Goal: Task Accomplishment & Management: Use online tool/utility

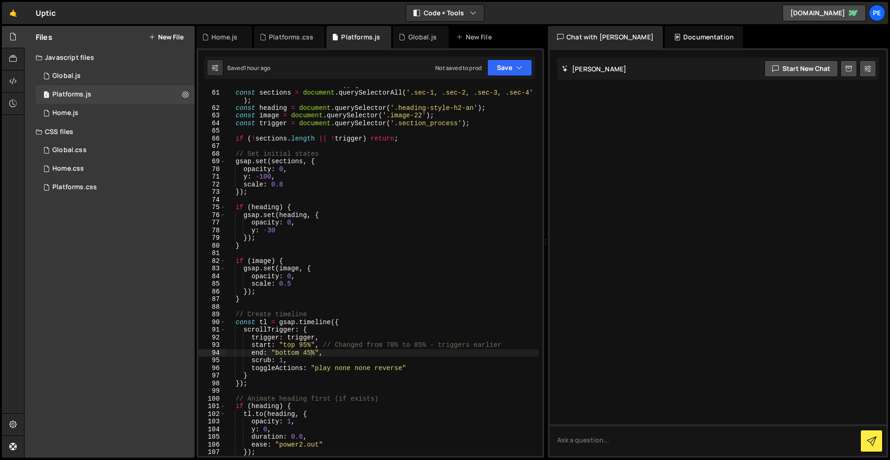
scroll to position [464, 0]
click at [173, 36] on button "New File" at bounding box center [166, 36] width 35 height 7
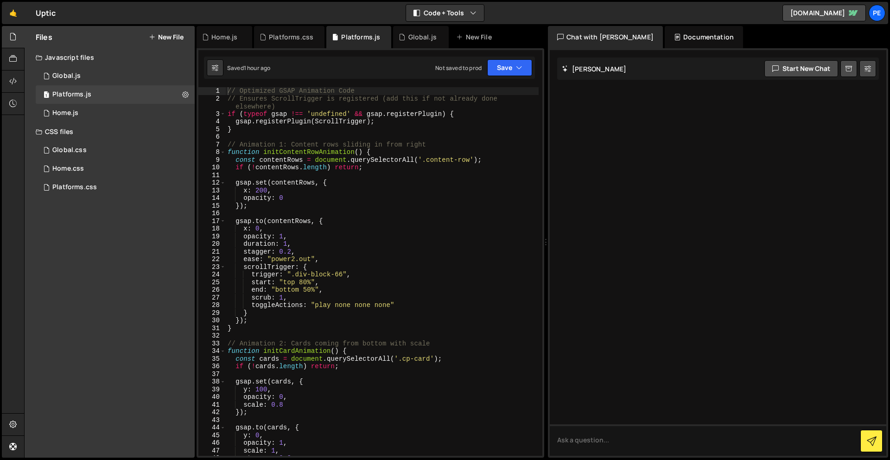
click at [162, 33] on button "New File" at bounding box center [166, 36] width 35 height 7
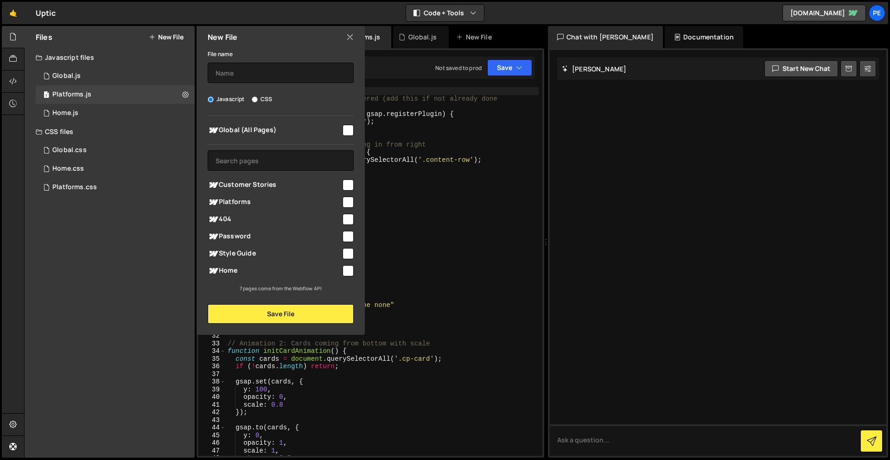
click at [346, 184] on input "checkbox" at bounding box center [347, 184] width 11 height 11
click at [295, 79] on input "text" at bounding box center [281, 73] width 146 height 20
drag, startPoint x: 276, startPoint y: 186, endPoint x: 220, endPoint y: 185, distance: 56.1
click at [220, 185] on span "Customer Stories" at bounding box center [274, 184] width 133 height 11
checkbox input "false"
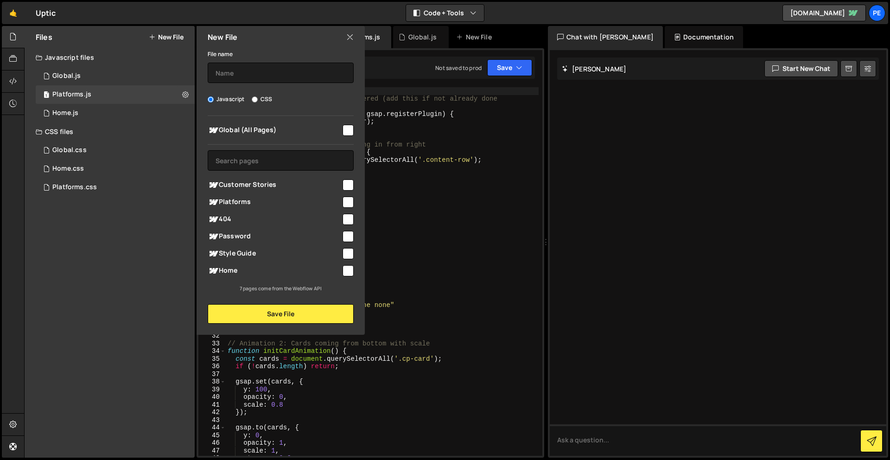
copy span "Customer Stories"
click at [281, 63] on input "text" at bounding box center [281, 73] width 146 height 20
paste input "Customer Stories"
type input "Customer Stories"
click at [265, 101] on label "CSS" at bounding box center [262, 99] width 20 height 9
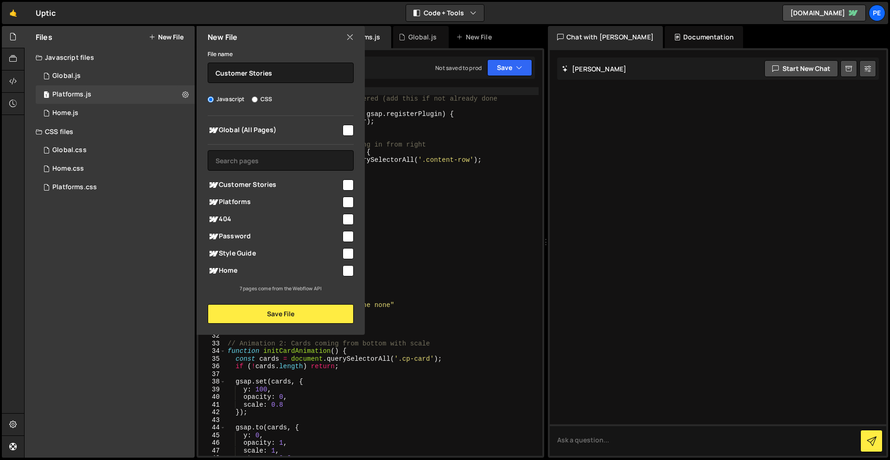
click at [258, 101] on input "CSS" at bounding box center [255, 99] width 6 height 6
radio input "true"
click at [354, 184] on div "Global (All Pages) Customer Stories" at bounding box center [280, 204] width 168 height 177
click at [349, 184] on input "checkbox" at bounding box center [347, 184] width 11 height 11
checkbox input "true"
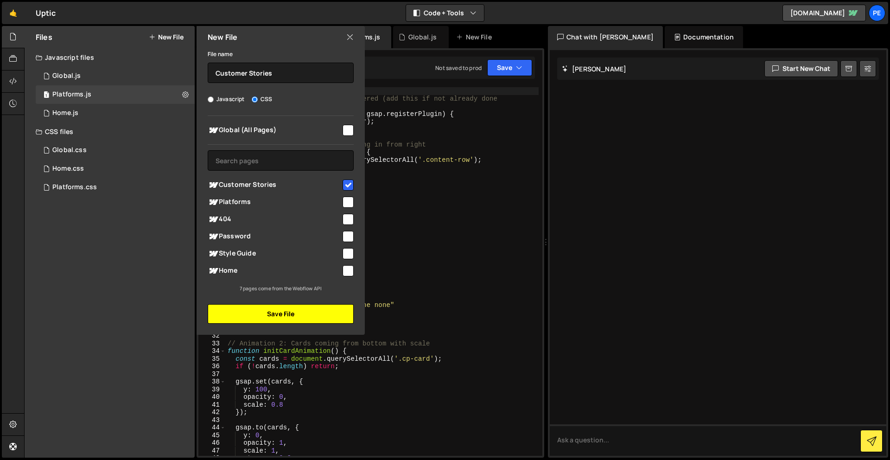
click at [272, 317] on button "Save File" at bounding box center [281, 313] width 146 height 19
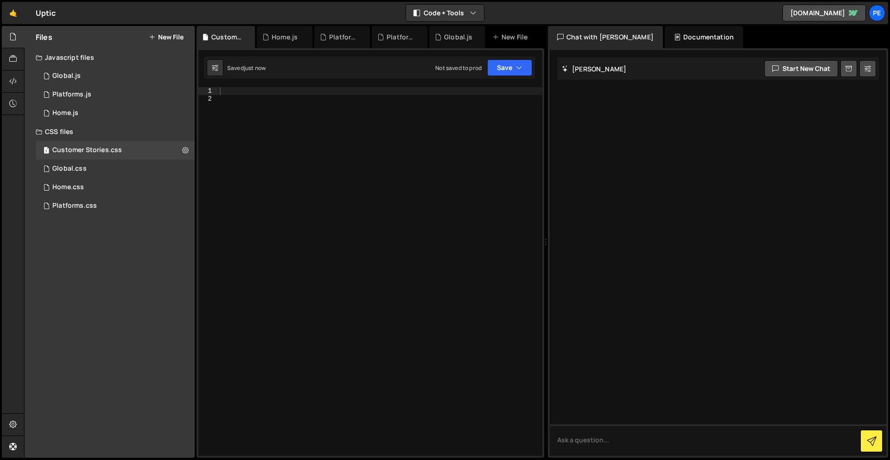
click at [357, 89] on div at bounding box center [380, 279] width 324 height 384
paste textarea ".speed-very-fast { animation-duration: 10s; }"
type textarea ".speed-very-fast { animation-duration: 10s; }"
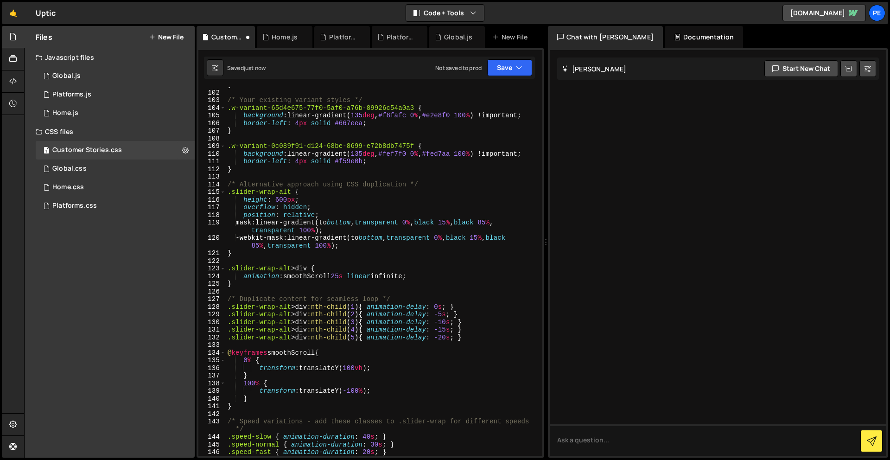
scroll to position [786, 0]
click at [501, 70] on button "Save" at bounding box center [509, 67] width 45 height 17
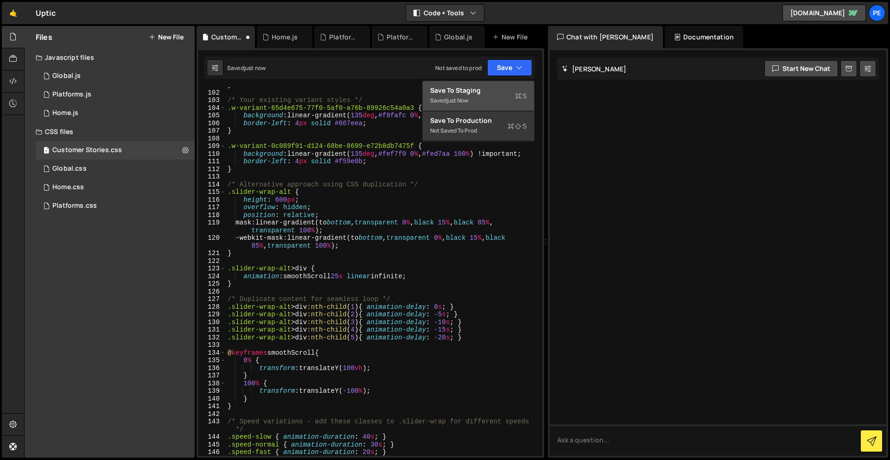
click at [498, 90] on div "Save to Staging S" at bounding box center [478, 90] width 96 height 9
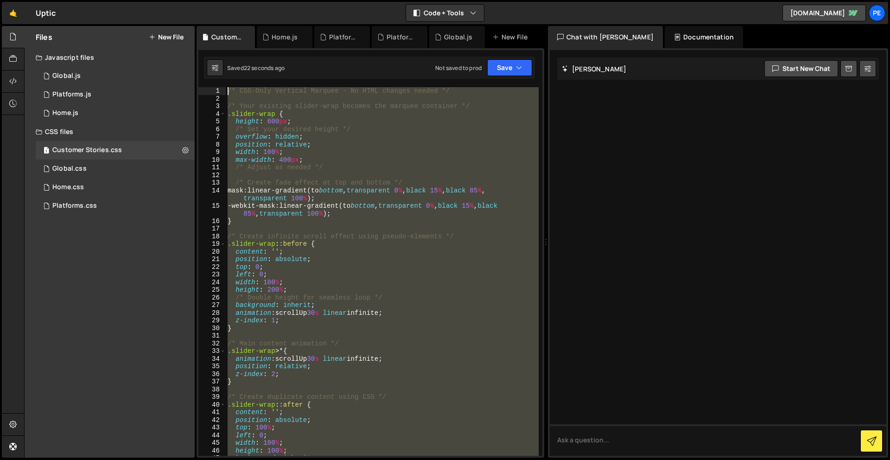
scroll to position [0, 0]
drag, startPoint x: 302, startPoint y: 331, endPoint x: 264, endPoint y: -41, distance: 373.5
click at [264, 0] on html "Projects Community Library Blog Pe Your current team is Perspective 2 Projects …" at bounding box center [445, 230] width 890 height 460
type textarea "/* CSS-Only Vertical Marquee - No HTML changes needed */"
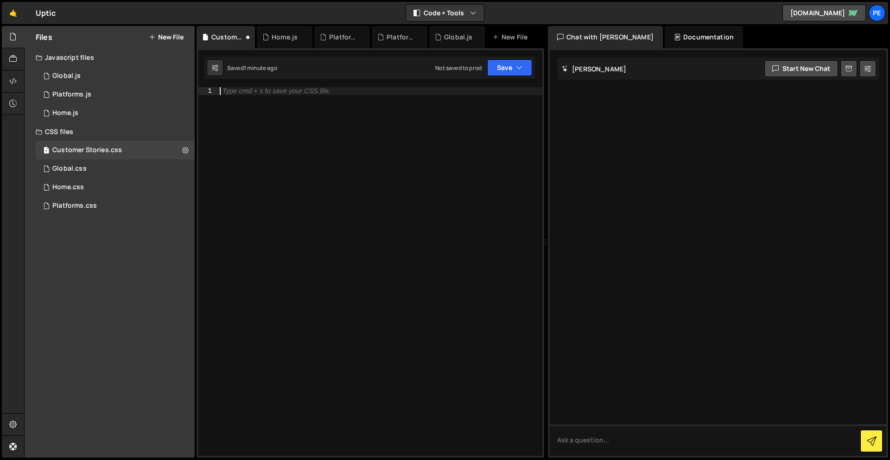
paste textarea "}"
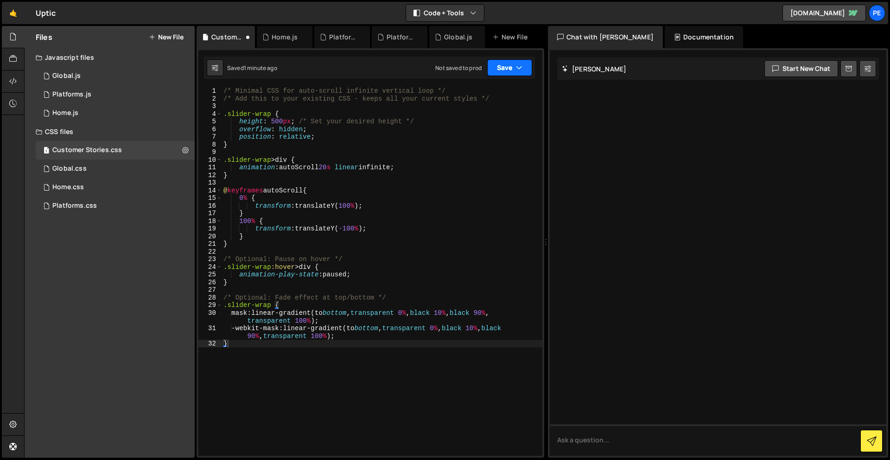
click at [494, 74] on button "Save" at bounding box center [509, 67] width 45 height 17
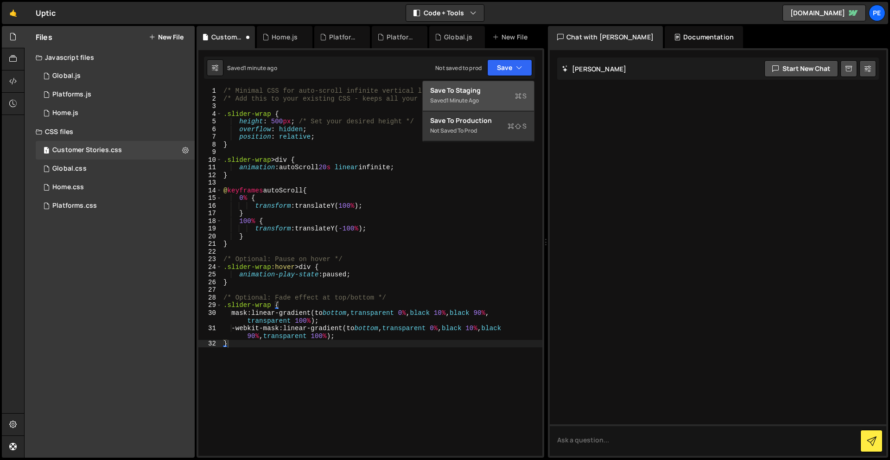
click at [491, 91] on div "Save to Staging S" at bounding box center [478, 90] width 96 height 9
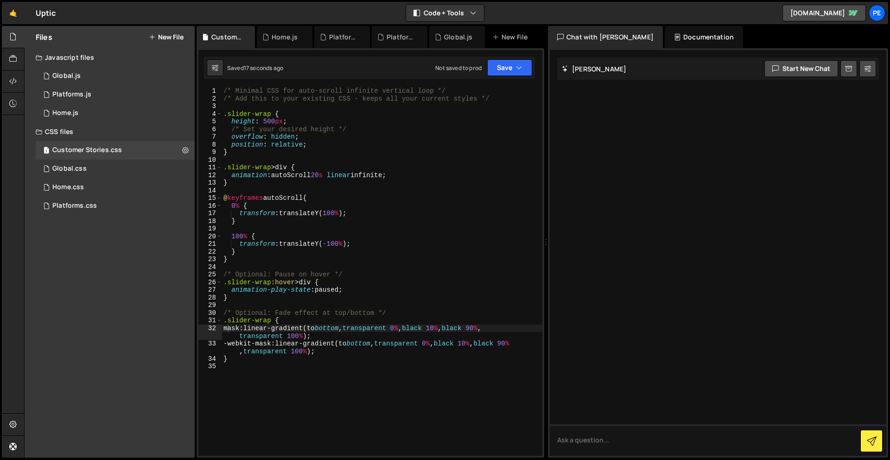
click at [325, 175] on div "/* Minimal CSS for auto-scroll infinite vertical loop */ /* Add this to your ex…" at bounding box center [382, 279] width 321 height 384
type textarea "animation: autoScroll 10s linear infinite;"
click at [496, 73] on button "Save" at bounding box center [509, 67] width 45 height 17
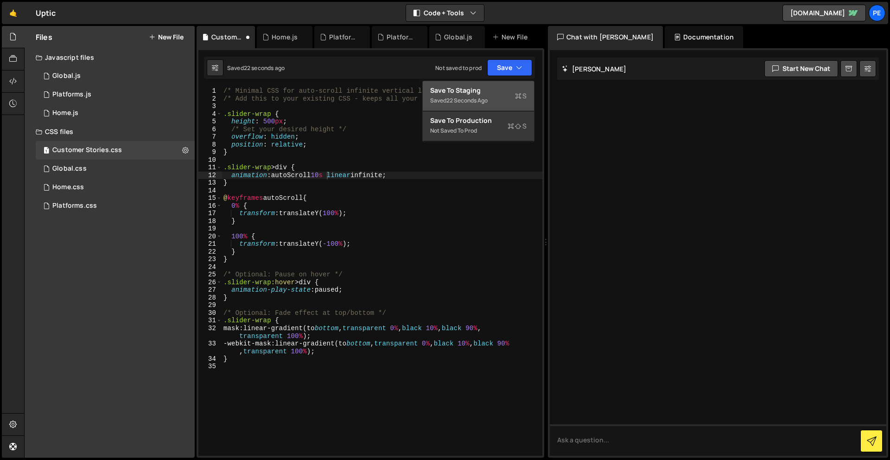
click at [497, 91] on div "Save to Staging S" at bounding box center [478, 90] width 96 height 9
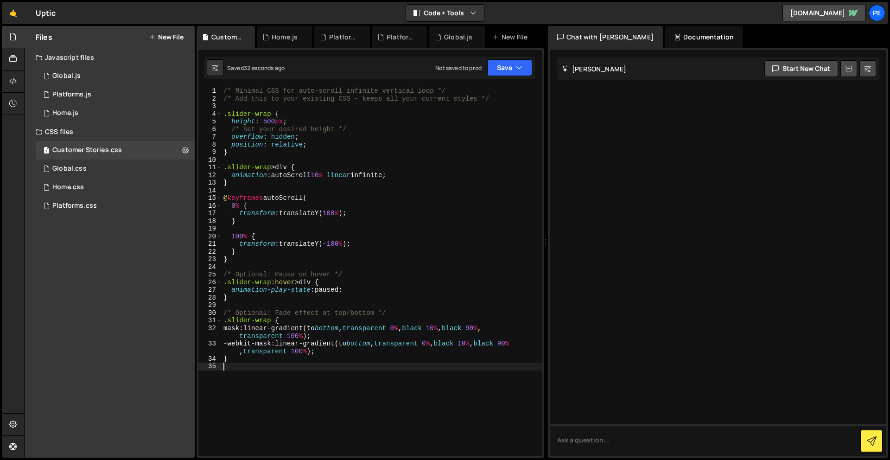
scroll to position [0, 0]
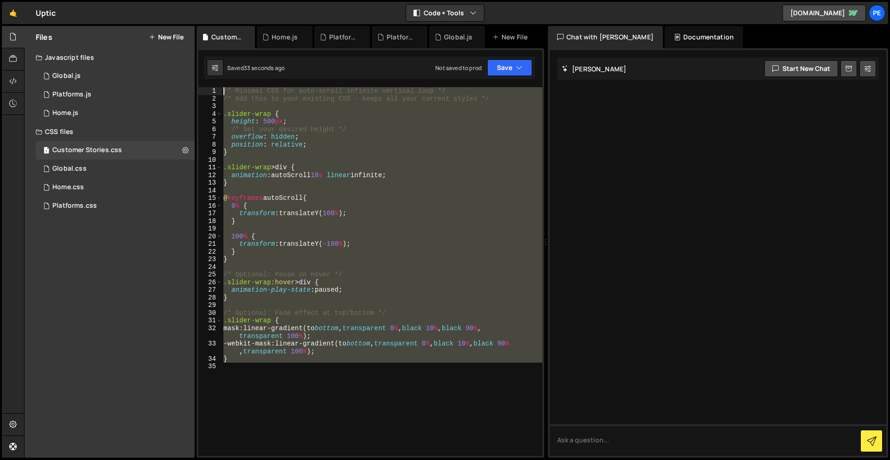
drag, startPoint x: 263, startPoint y: 406, endPoint x: 200, endPoint y: -41, distance: 451.2
click at [200, 0] on html "Projects Community Library Blog Pe Your current team is Perspective 2 Projects …" at bounding box center [445, 230] width 890 height 460
paste textarea
type textarea "*/"
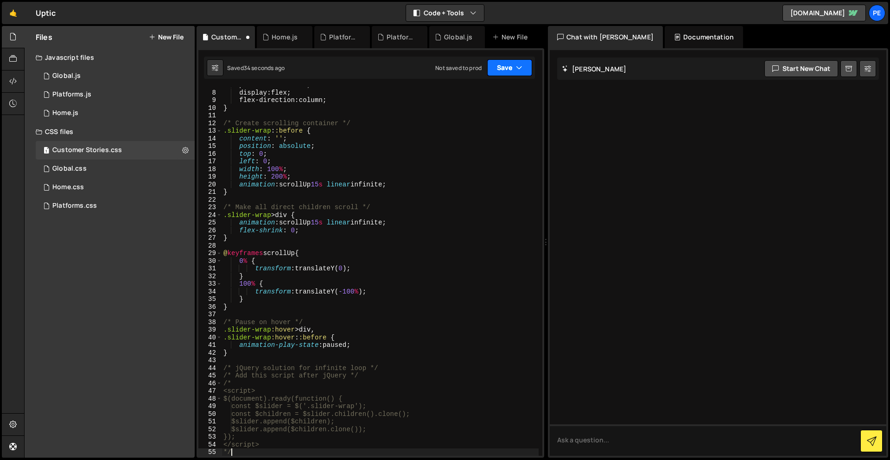
click at [506, 65] on button "Save" at bounding box center [509, 67] width 45 height 17
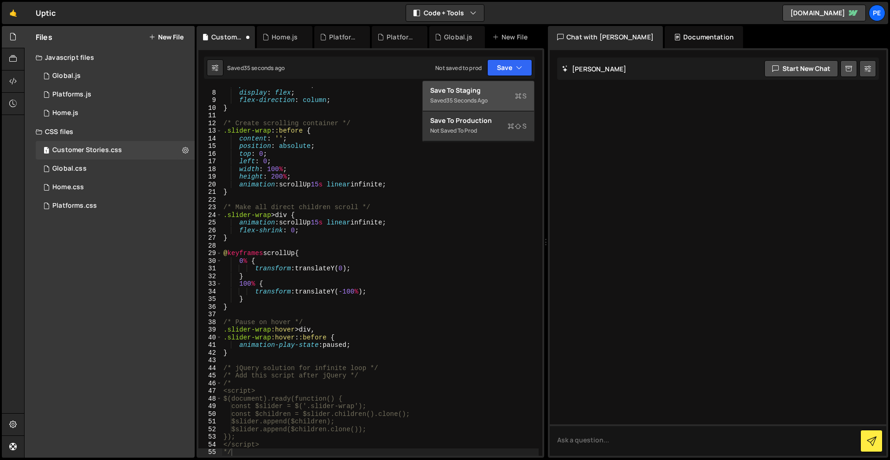
click at [477, 95] on div "Save to Staging S" at bounding box center [478, 90] width 96 height 9
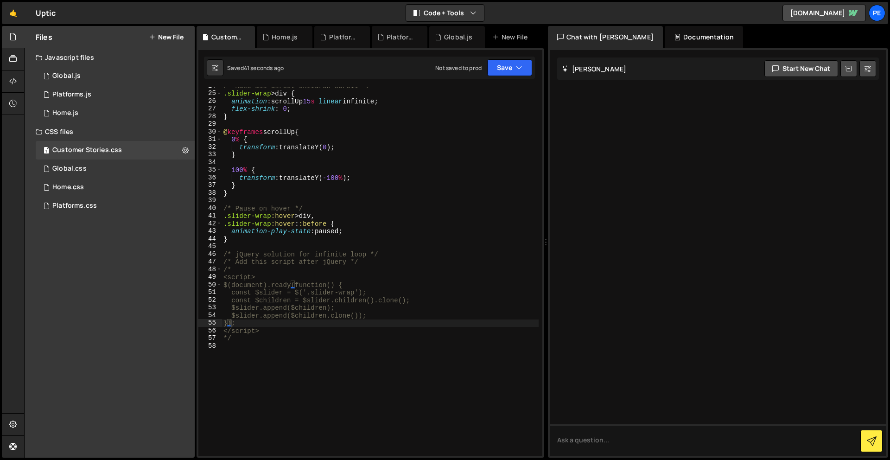
scroll to position [184, 0]
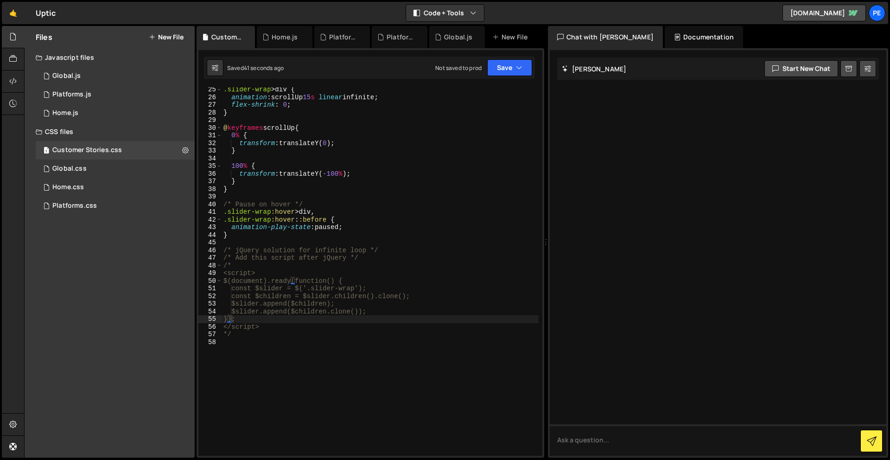
click at [287, 368] on div ".slider-wrap > div { animation : scrollUp 15 s linear infinite ; flex-shrink : …" at bounding box center [380, 278] width 317 height 384
click at [272, 373] on div ".slider-wrap > div { animation : scrollUp 15 s linear infinite ; flex-shrink : …" at bounding box center [380, 278] width 317 height 384
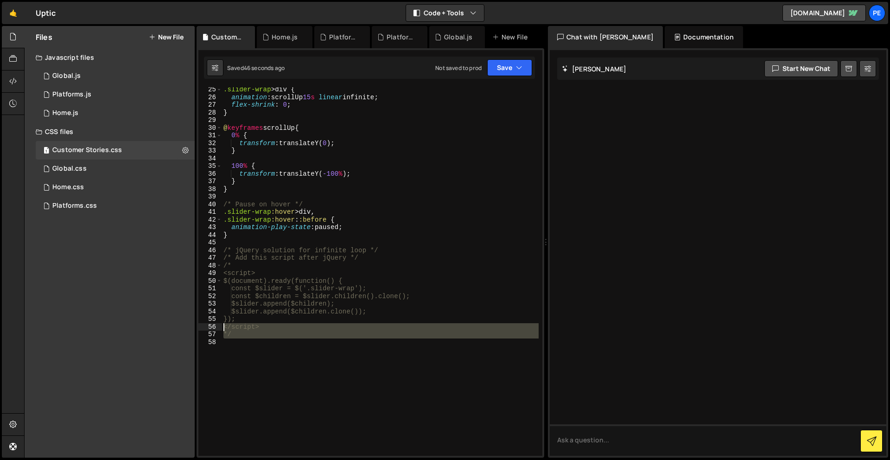
drag, startPoint x: 245, startPoint y: 348, endPoint x: 215, endPoint y: 327, distance: 35.9
click at [215, 327] on div "25 26 27 28 29 30 31 32 33 34 35 36 37 38 39 40 41 42 43 44 45 46 47 48 49 50 5…" at bounding box center [370, 271] width 344 height 368
type textarea "</script> */"
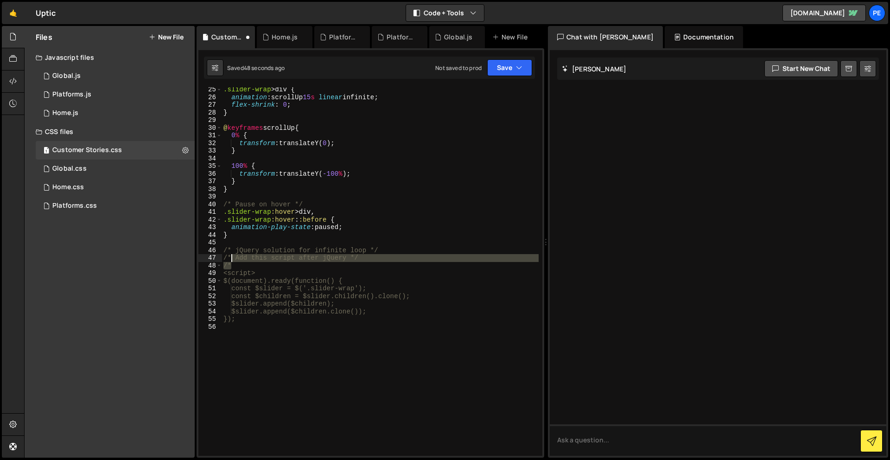
drag, startPoint x: 246, startPoint y: 264, endPoint x: 230, endPoint y: 258, distance: 16.4
click at [230, 258] on div ".slider-wrap > div { animation : scrollUp 15 s linear infinite ; flex-shrink : …" at bounding box center [380, 278] width 317 height 384
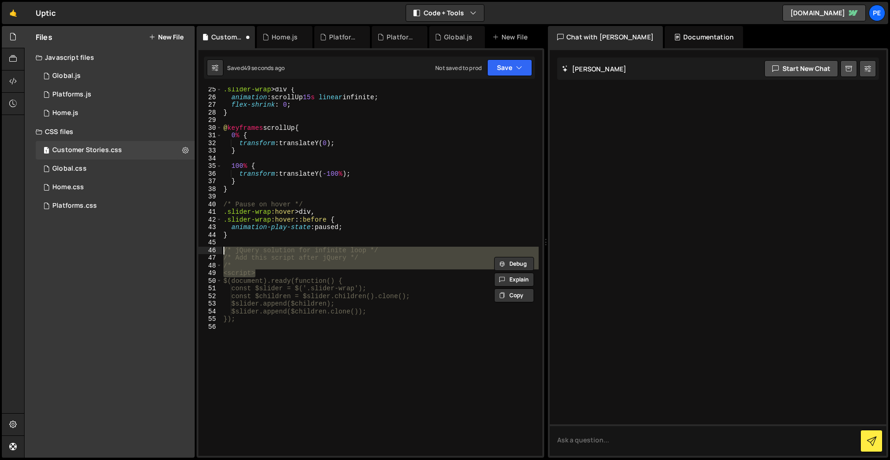
drag, startPoint x: 266, startPoint y: 272, endPoint x: 208, endPoint y: 251, distance: 61.1
click at [208, 251] on div "/* Add this script after jQuery */ /* 25 26 27 28 29 30 31 32 33 34 35 36 37 38…" at bounding box center [370, 271] width 344 height 368
type textarea "/* jQuery solution for infinite loop */ /* Add this script after jQuery */"
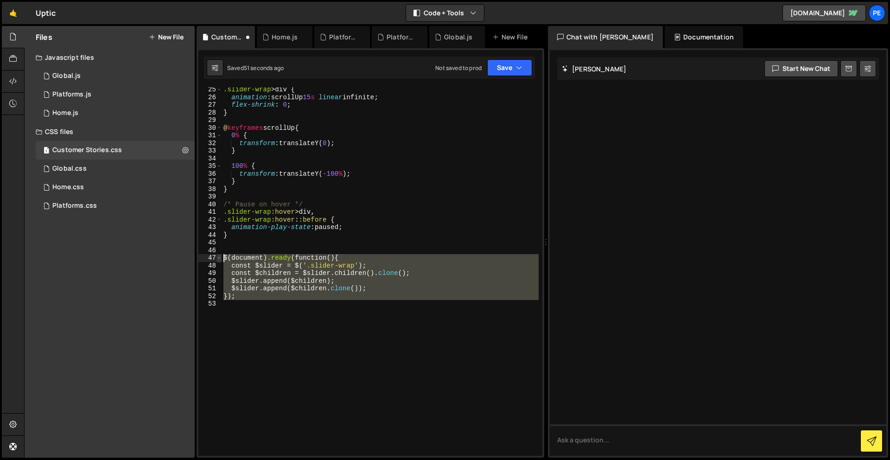
drag, startPoint x: 300, startPoint y: 322, endPoint x: 218, endPoint y: 256, distance: 104.5
click at [218, 256] on div "25 26 27 28 29 30 31 32 33 34 35 36 37 38 39 40 41 42 43 44 45 46 47 48 49 50 5…" at bounding box center [370, 271] width 344 height 368
type textarea "$(document).ready(function() { const $slider = $('.slider-wrap');"
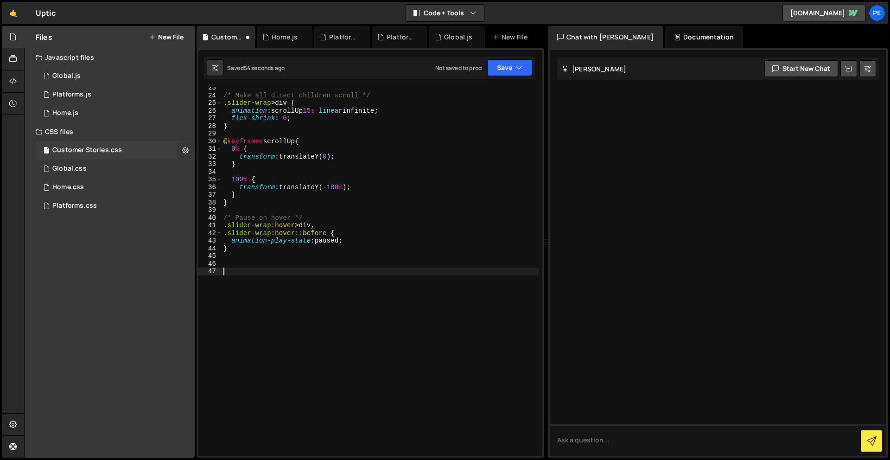
click at [190, 149] on button at bounding box center [185, 150] width 17 height 17
type input "Customer Stories"
radio input "false"
radio input "true"
checkbox input "true"
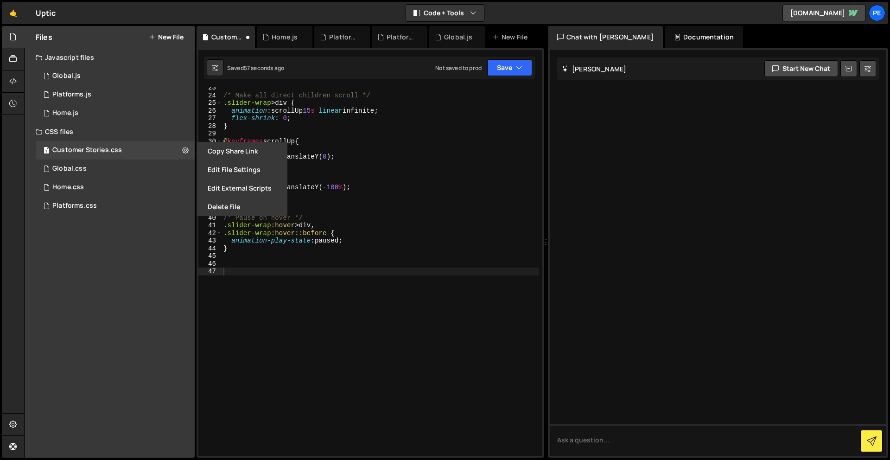
click at [177, 39] on button "New File" at bounding box center [166, 36] width 35 height 7
radio input "true"
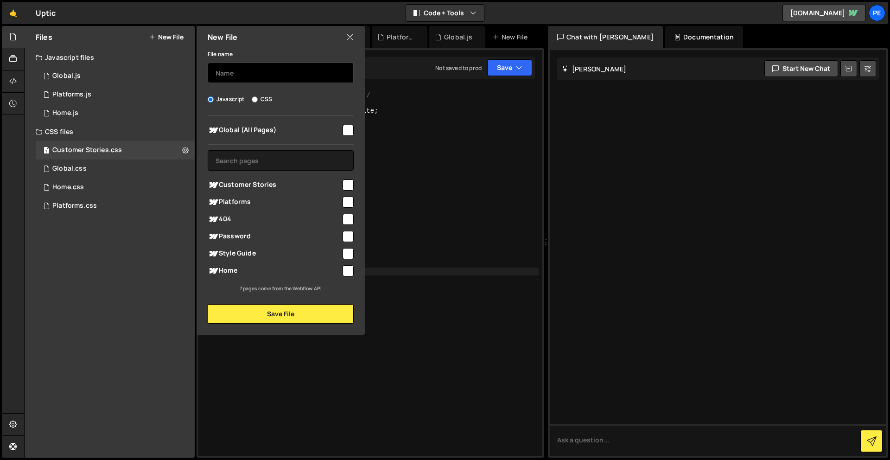
click at [280, 71] on input "text" at bounding box center [281, 73] width 146 height 20
drag, startPoint x: 273, startPoint y: 184, endPoint x: 222, endPoint y: 184, distance: 51.9
click at [222, 184] on span "Customer Stories" at bounding box center [274, 184] width 133 height 11
checkbox input "true"
copy span "Customer Stories"
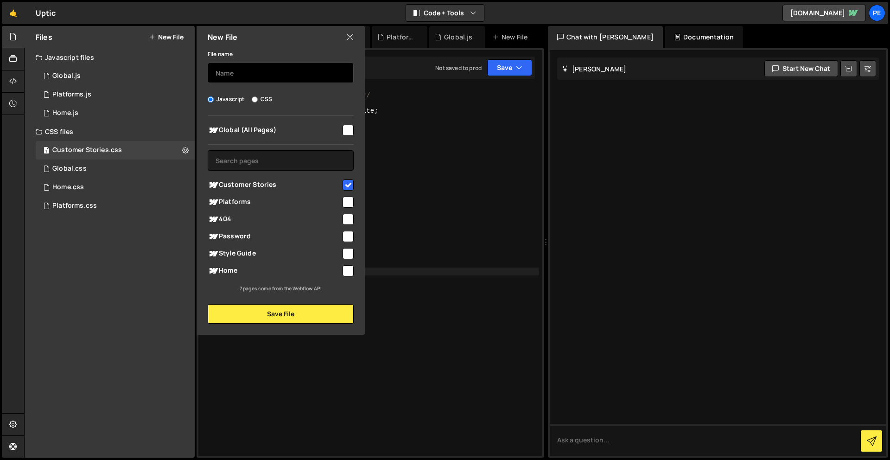
click at [250, 74] on input "text" at bounding box center [281, 73] width 146 height 20
paste input "Customer Stories"
type input "Customer Stories"
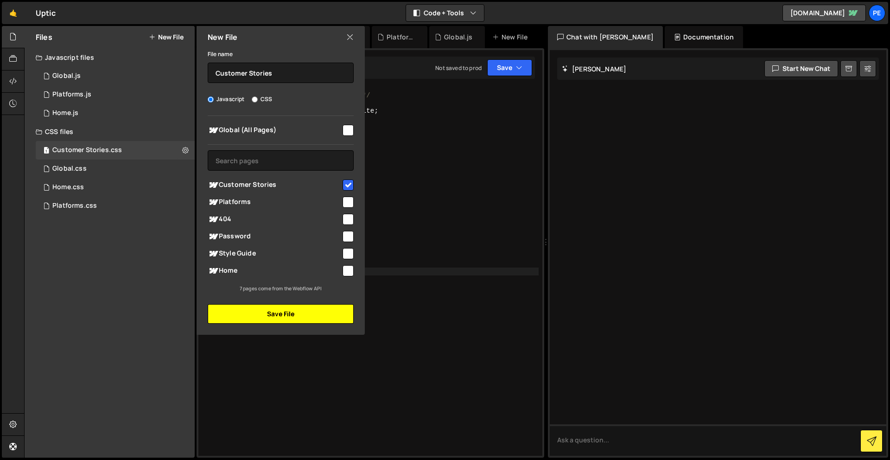
click at [343, 315] on button "Save File" at bounding box center [281, 313] width 146 height 19
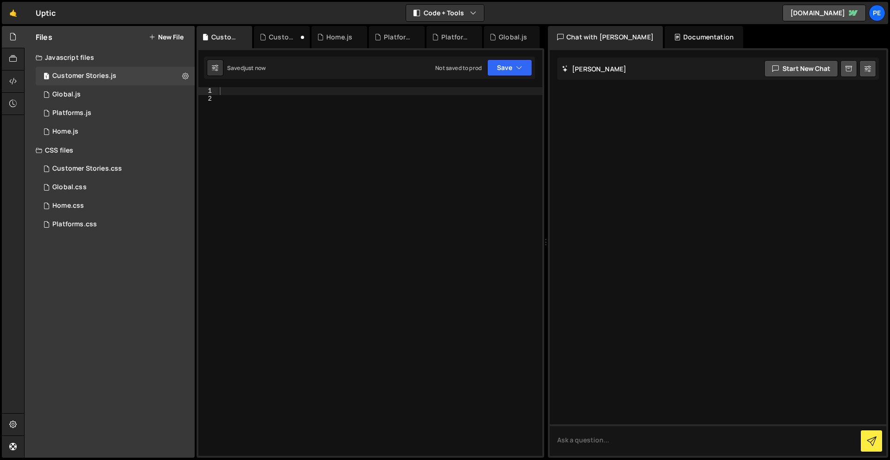
click at [313, 95] on div at bounding box center [380, 279] width 324 height 384
paste textarea "Customer Stories"
type textarea "Customer Stories"
paste textarea "}"
type textarea "}"
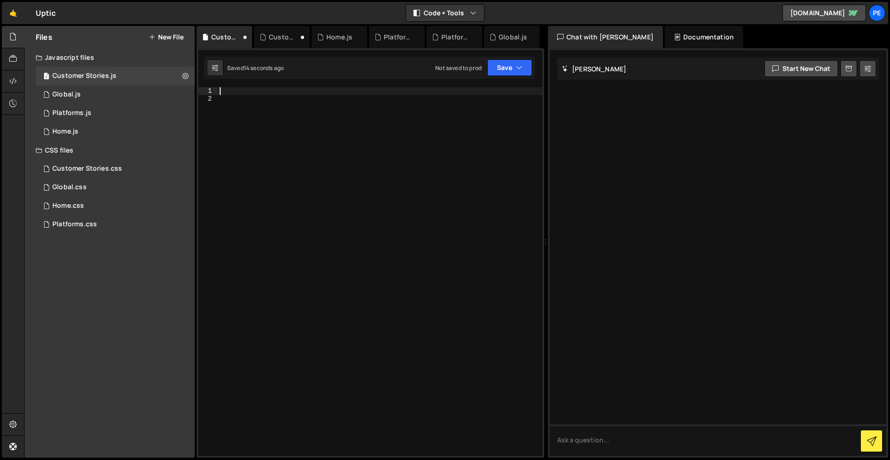
paste textarea "});"
type textarea "});"
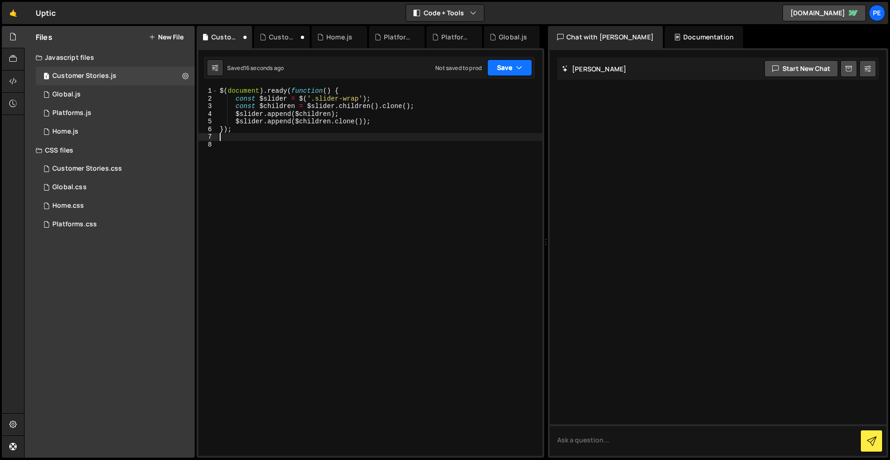
click at [500, 67] on button "Save" at bounding box center [509, 67] width 45 height 17
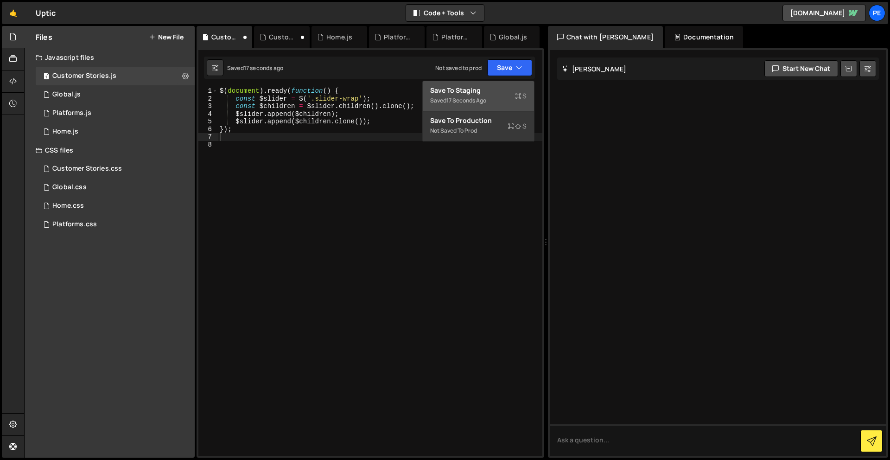
click at [488, 95] on div "Save to Staging S" at bounding box center [478, 90] width 96 height 9
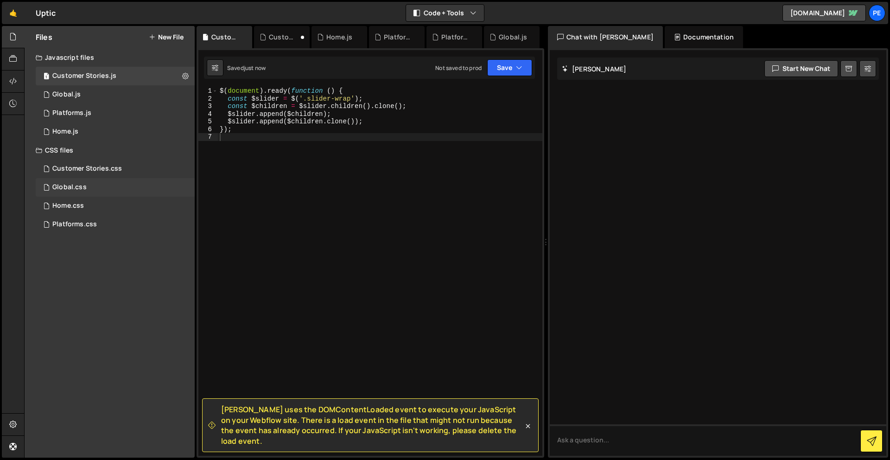
click at [86, 178] on div "Global.css 0" at bounding box center [115, 187] width 159 height 19
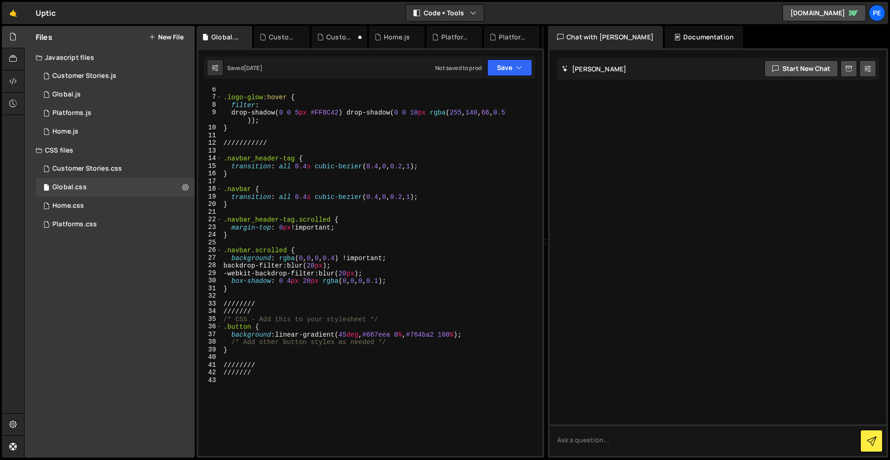
scroll to position [97, 0]
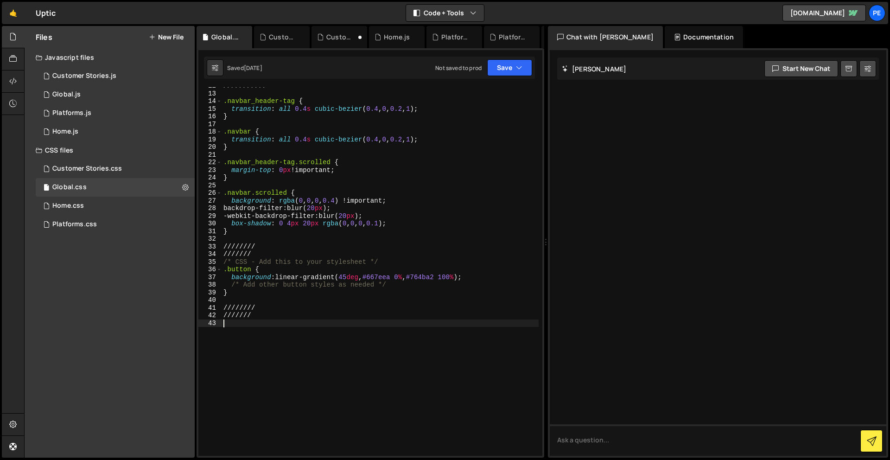
click at [281, 355] on div "/////////// .navbar_header-tag { transition : all 0.4 s cubic-bezier ( 0.4 , 0 …" at bounding box center [380, 274] width 317 height 384
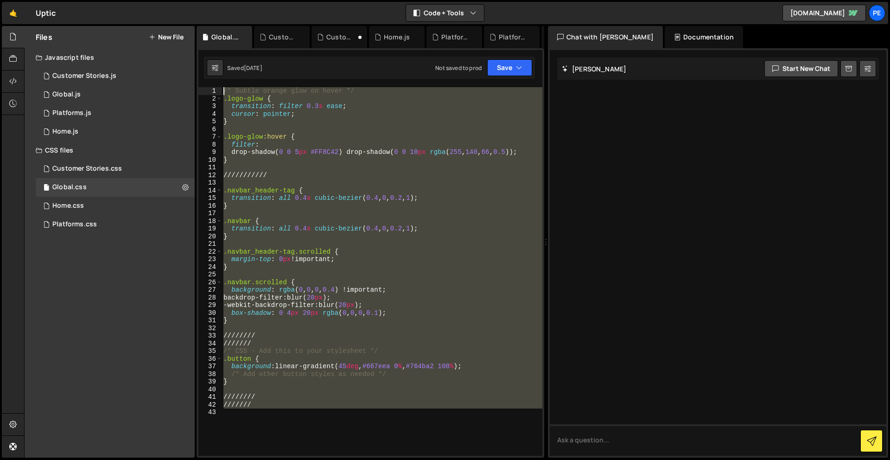
scroll to position [0, 0]
drag, startPoint x: 281, startPoint y: 355, endPoint x: 296, endPoint y: -41, distance: 396.0
click at [296, 0] on html "Projects Community Library Blog Pe Your current team is Perspective 2 Projects …" at bounding box center [445, 230] width 890 height 460
type textarea "/* Subtle orange glow on hover */ .logo-glow {"
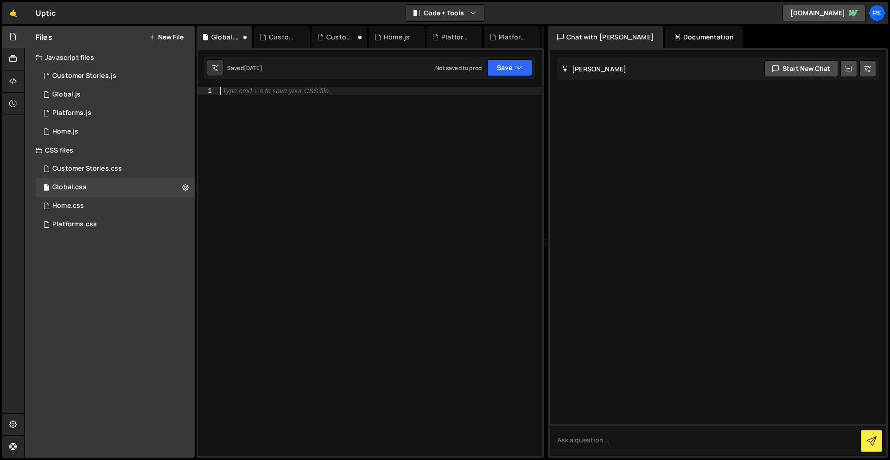
click at [344, 98] on div "Type cmd + s to save your CSS file." at bounding box center [380, 279] width 324 height 384
click at [121, 171] on div "1 Customer Stories.css 0" at bounding box center [115, 168] width 159 height 19
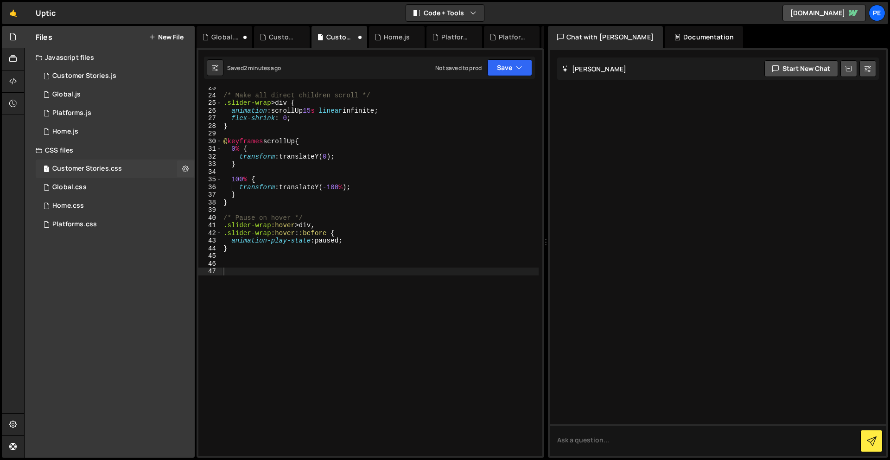
click at [66, 171] on div "Customer Stories.css" at bounding box center [87, 169] width 70 height 8
click at [80, 185] on div "Global.css" at bounding box center [69, 187] width 34 height 8
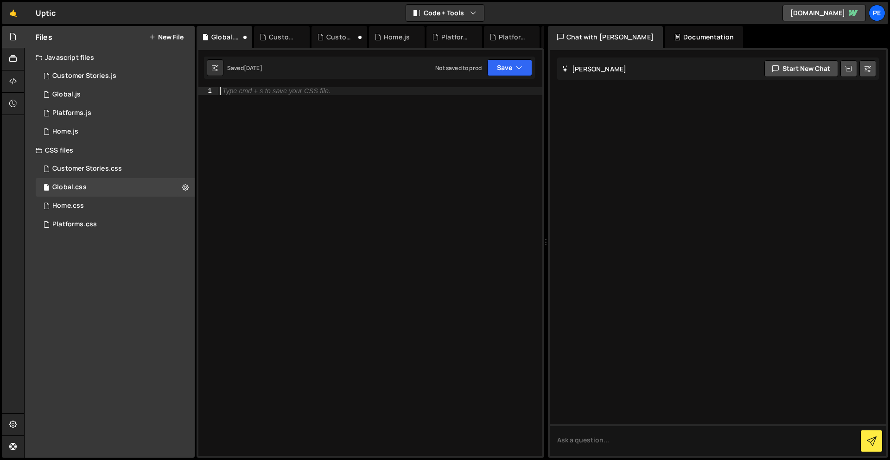
click at [302, 186] on div "Type cmd + s to save your CSS file." at bounding box center [380, 279] width 324 height 384
click at [300, 186] on div "Type cmd + s to save your CSS file." at bounding box center [380, 279] width 324 height 384
click at [315, 142] on div "Type cmd + s to save your CSS file." at bounding box center [380, 279] width 324 height 384
type textarea "z"
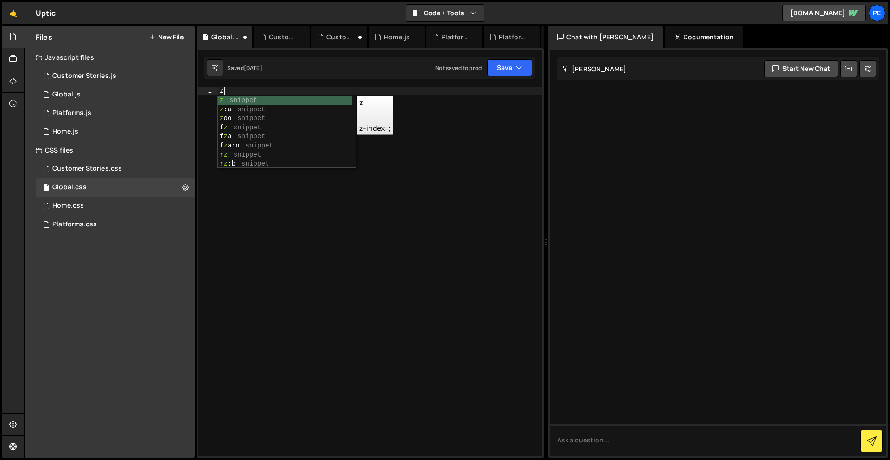
click at [398, 226] on div "z" at bounding box center [380, 279] width 324 height 384
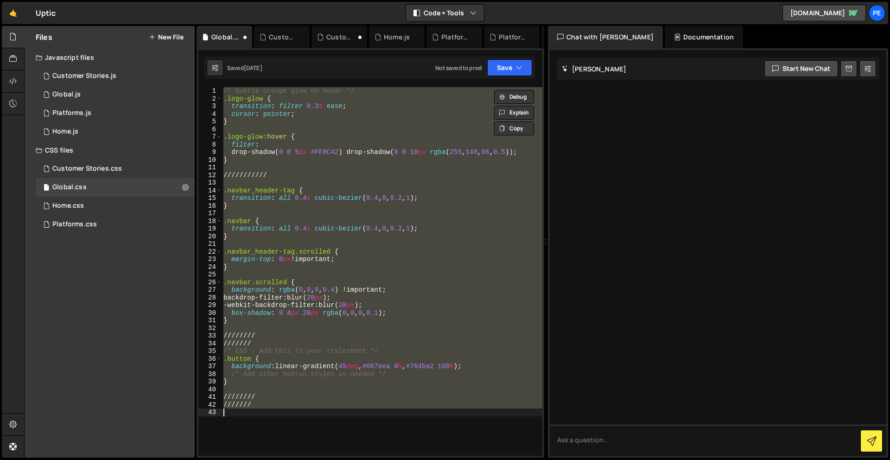
click at [365, 194] on div "/* Subtle orange glow on hover */ .logo-glow { transition : filter 0.3 s ease ;…" at bounding box center [382, 271] width 321 height 368
type textarea "transition: all 0.4s cubic-bezier(0.4, 0, 0.2, 1);"
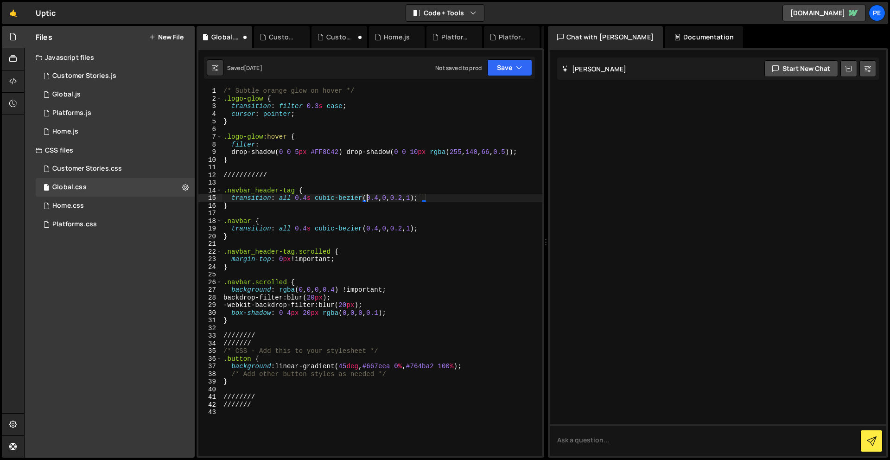
scroll to position [57, 0]
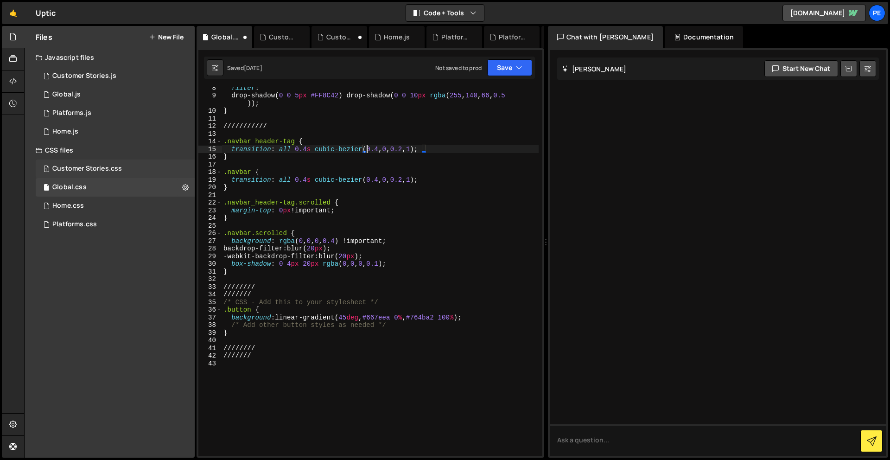
click at [100, 161] on div "1 Customer Stories.css 0" at bounding box center [115, 168] width 159 height 19
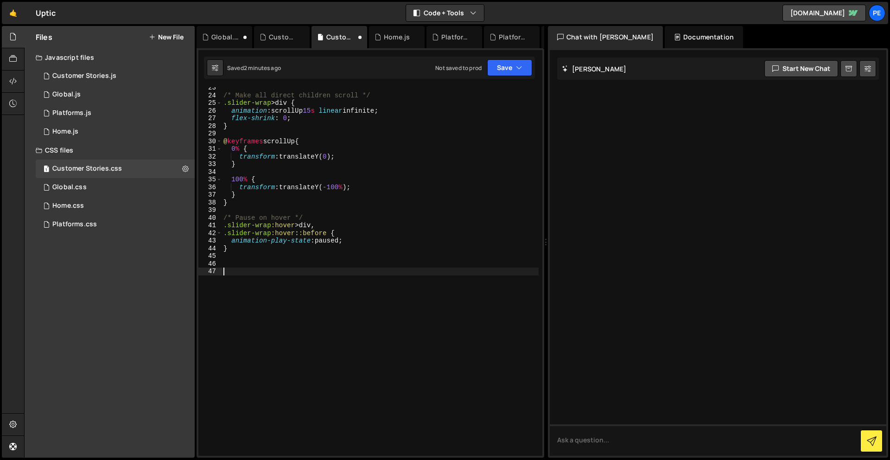
scroll to position [0, 0]
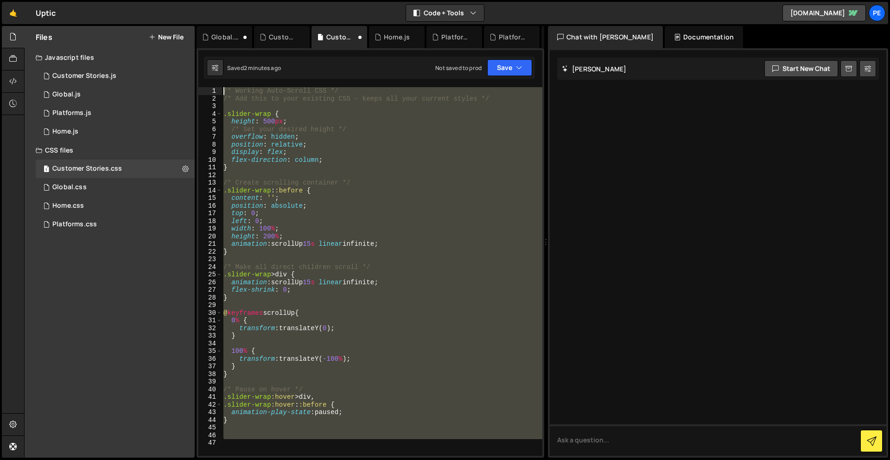
drag, startPoint x: 289, startPoint y: 311, endPoint x: 242, endPoint y: 18, distance: 297.0
click at [242, 18] on div "Hold on a sec... Are you certain you wish to leave this page? Any changes you'v…" at bounding box center [445, 230] width 890 height 460
paste textarea "}"
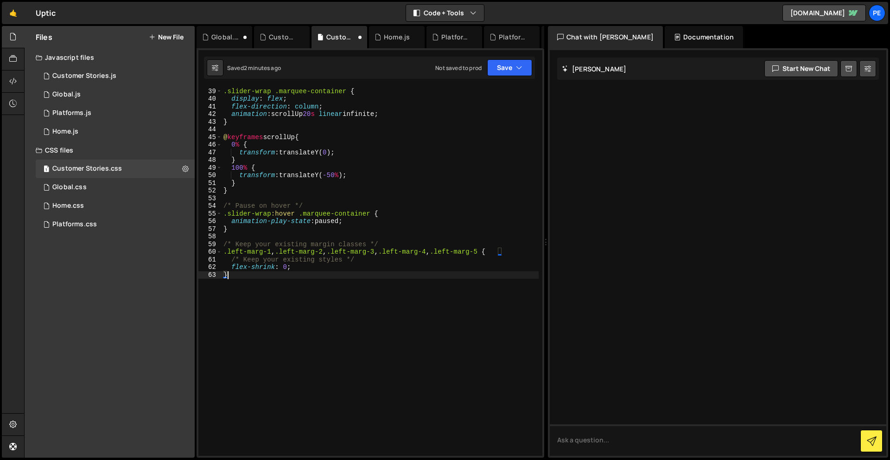
scroll to position [298, 0]
click at [308, 338] on div ".slider-wrap .marquee-container { display : flex ; flex-direction : column ; an…" at bounding box center [380, 272] width 317 height 384
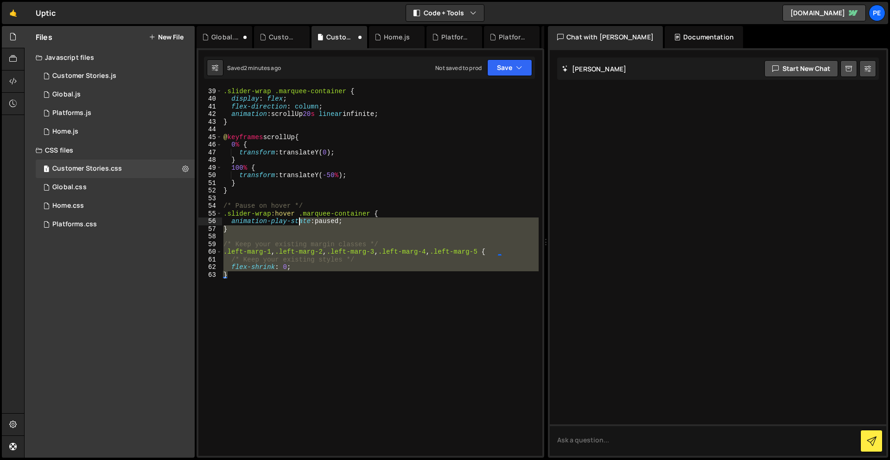
scroll to position [0, 0]
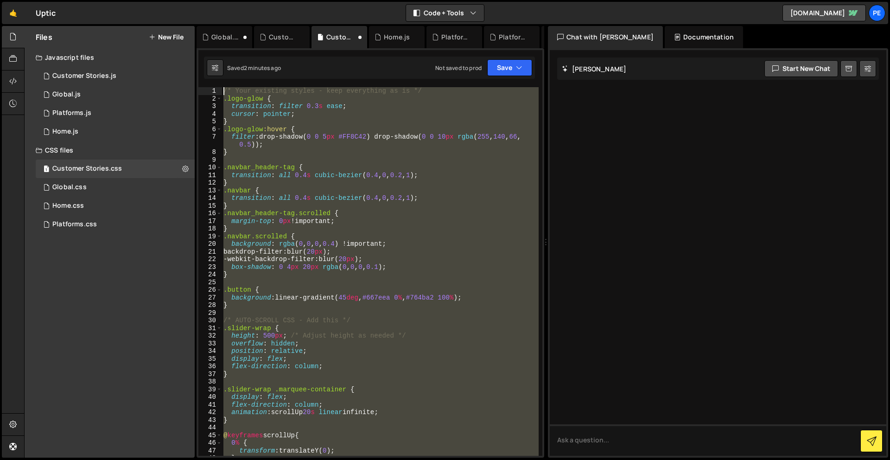
drag, startPoint x: 305, startPoint y: 274, endPoint x: 290, endPoint y: -41, distance: 315.0
click at [290, 0] on html "Projects Community Library Blog Pe Your current team is Perspective 2 Projects …" at bounding box center [445, 230] width 890 height 460
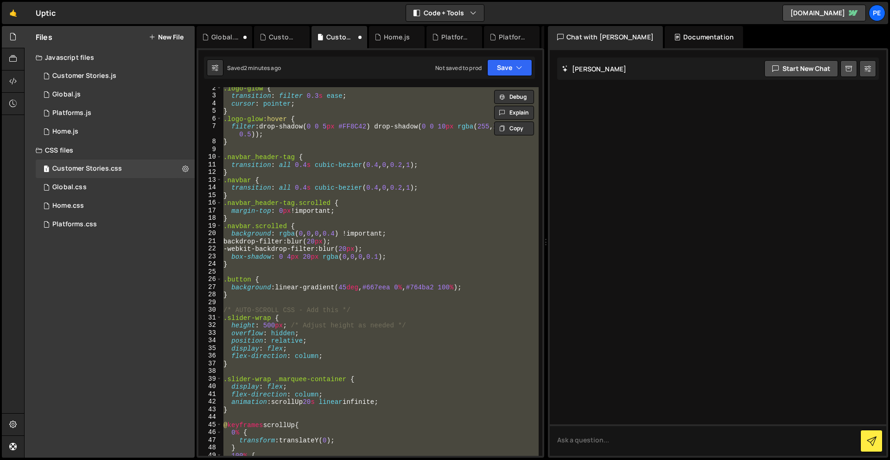
scroll to position [211, 0]
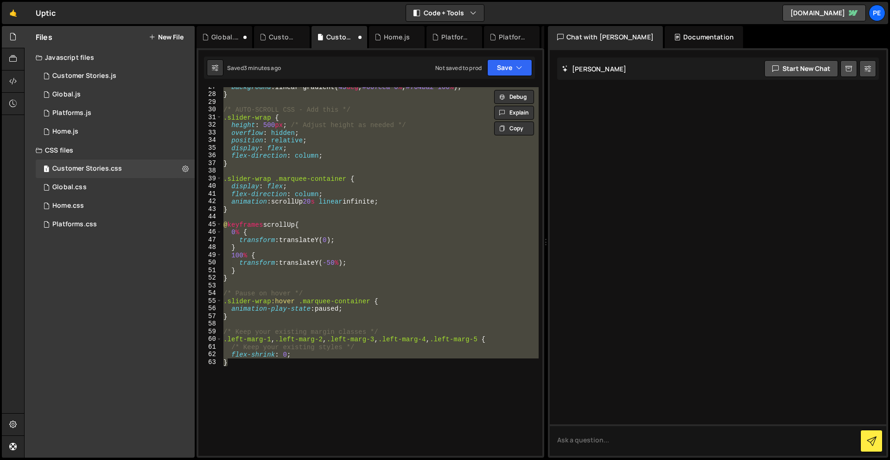
click at [275, 391] on div "background : linear-gradient( 45 deg , #667eea 0 % , #764ba2 100 % ) ; } /* AUT…" at bounding box center [380, 271] width 317 height 368
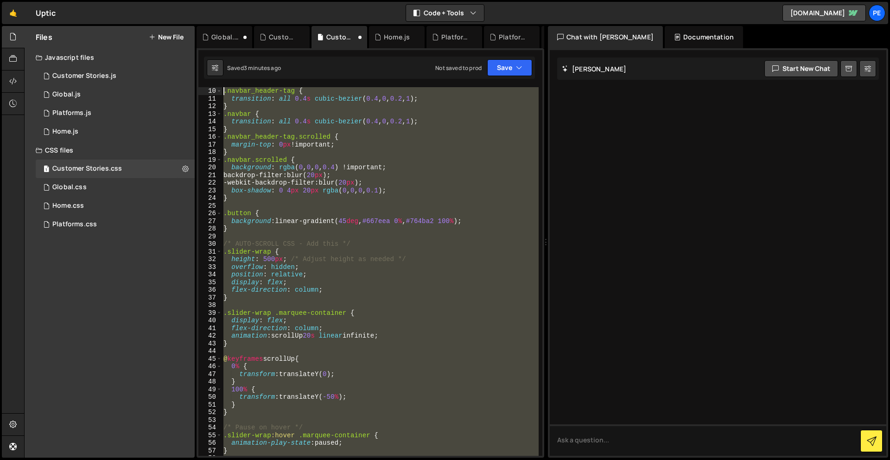
scroll to position [0, 0]
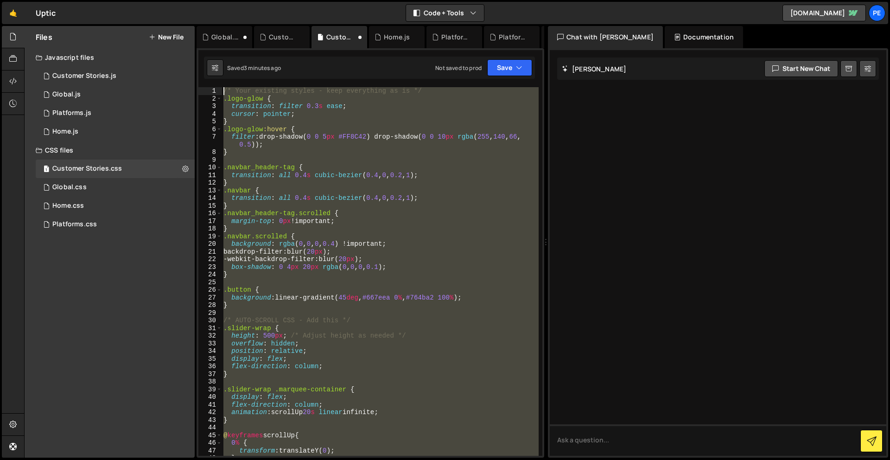
drag, startPoint x: 265, startPoint y: 358, endPoint x: 229, endPoint y: -41, distance: 400.1
click at [229, 0] on html "Projects Community Library Blog Pe Your current team is Perspective 2 Projects …" at bounding box center [445, 230] width 890 height 460
paste textarea "}"
type textarea "}"
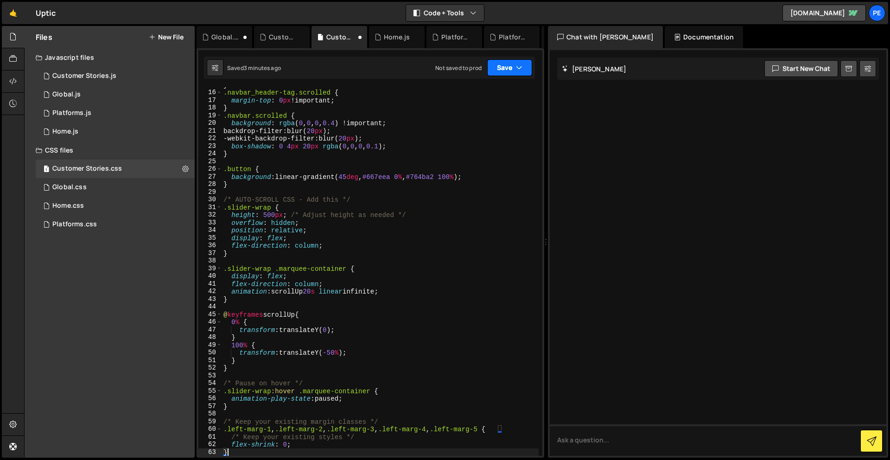
click at [523, 63] on button "Save" at bounding box center [509, 67] width 45 height 17
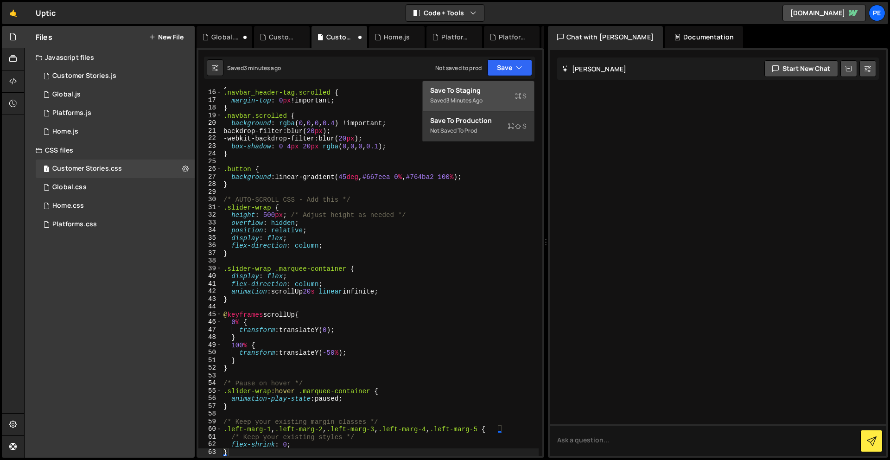
click at [501, 92] on div "Save to Staging S" at bounding box center [478, 90] width 96 height 9
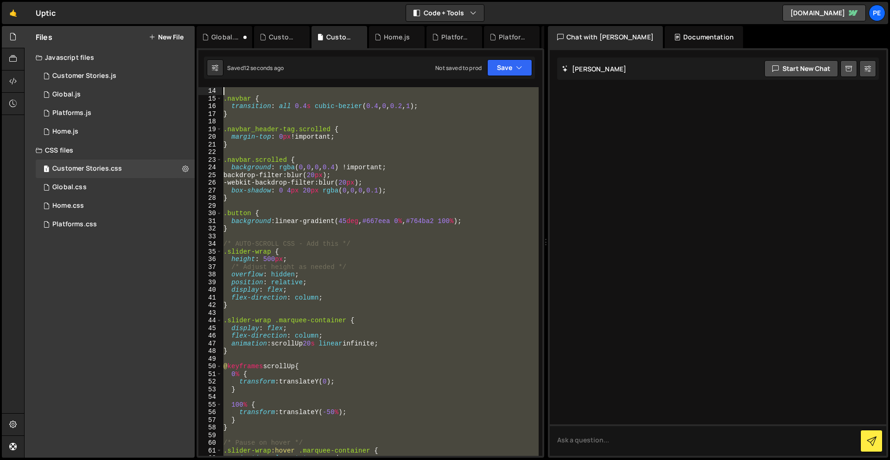
scroll to position [0, 0]
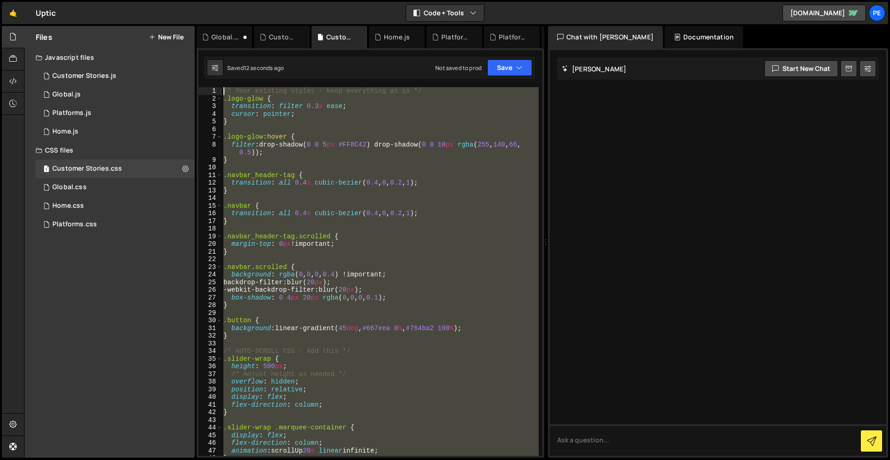
drag, startPoint x: 296, startPoint y: 289, endPoint x: 211, endPoint y: -41, distance: 340.7
click at [211, 0] on html "Projects Community Library Blog Pe Your current team is Perspective 2 Projects …" at bounding box center [445, 230] width 890 height 460
type textarea "/* Your existing styles - keep everything as is */ .logo-glow {"
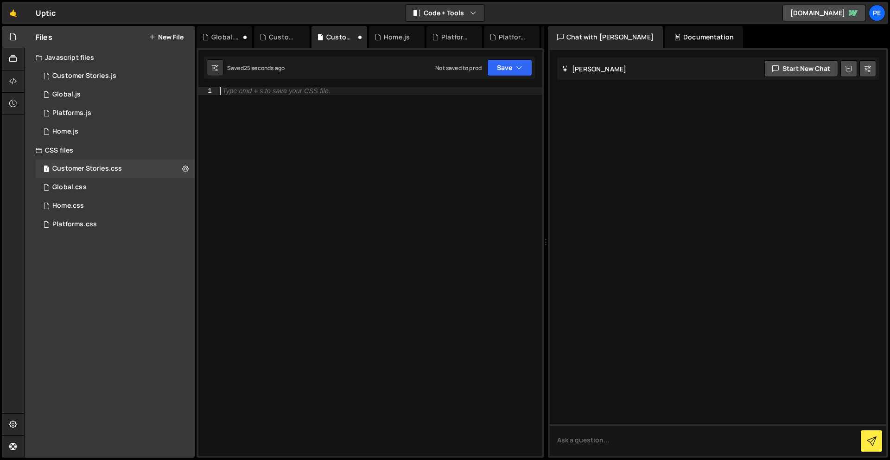
paste textarea "}"
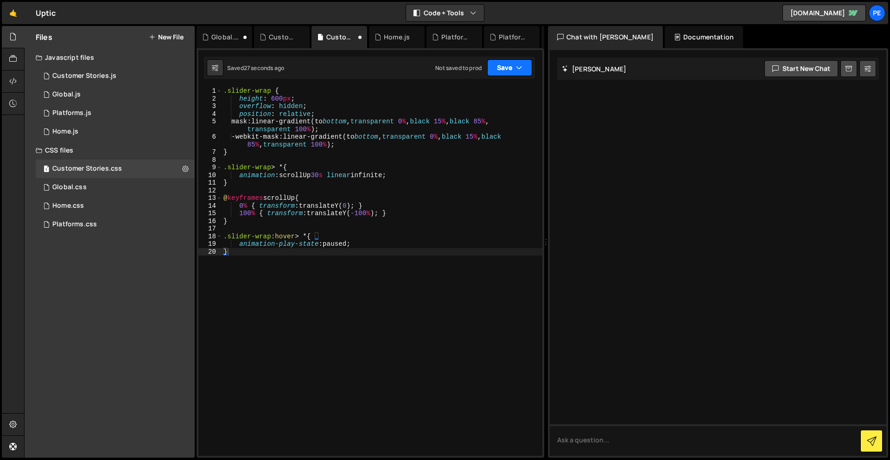
click at [490, 70] on button "Save" at bounding box center [509, 67] width 45 height 17
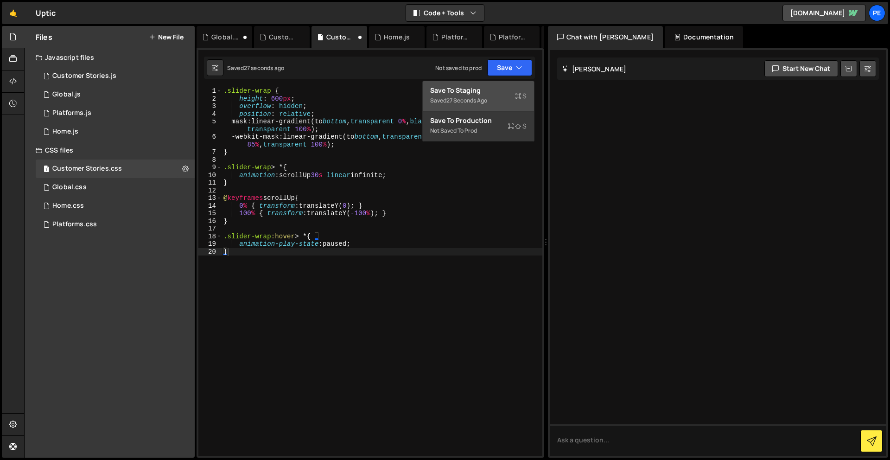
click at [489, 85] on button "Save to Staging S Saved 27 seconds ago" at bounding box center [478, 96] width 111 height 30
type textarea "}"
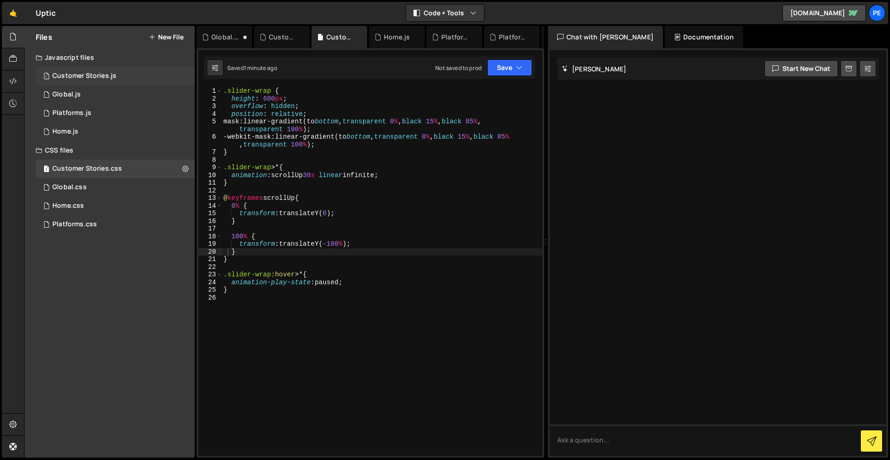
click at [90, 77] on div "Customer Stories.js" at bounding box center [84, 76] width 64 height 8
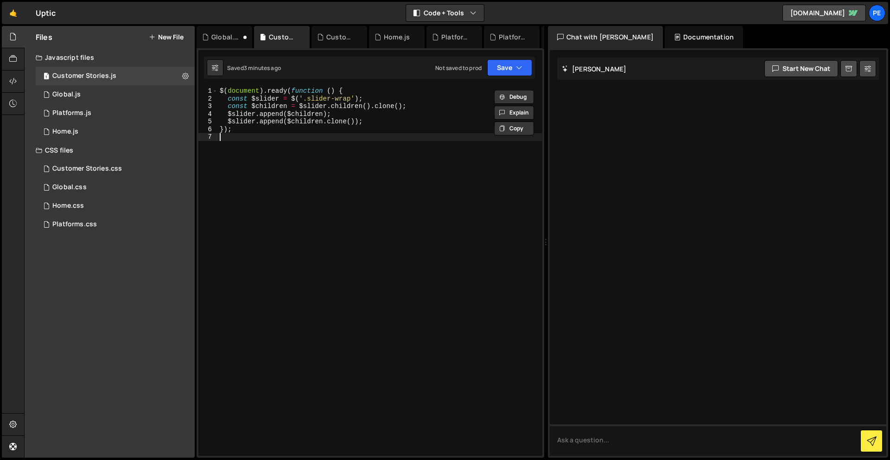
type textarea "$slider.append($children.clone());"
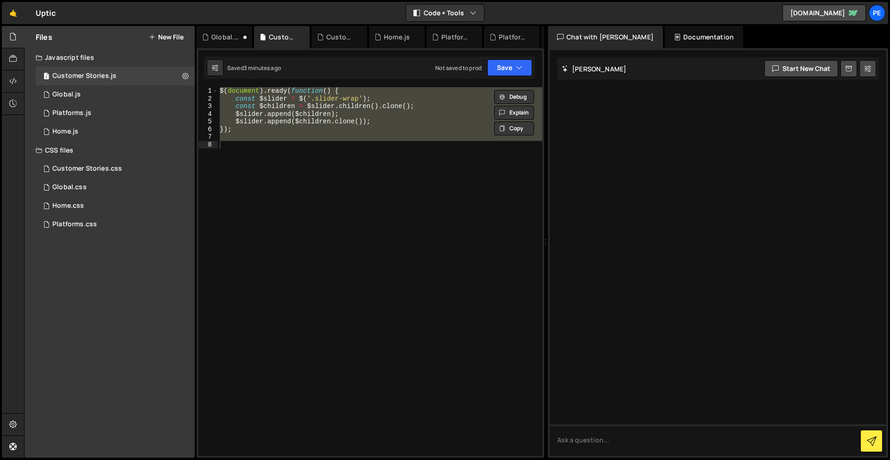
drag, startPoint x: 302, startPoint y: 216, endPoint x: 291, endPoint y: 222, distance: 11.8
click at [302, 215] on div "$ ( document ) . ready ( function ( ) { const $slider = $ ( '.slider-wrap' ) ; …" at bounding box center [380, 271] width 324 height 368
drag, startPoint x: 284, startPoint y: 211, endPoint x: 202, endPoint y: 33, distance: 196.2
click at [202, 33] on div "Debug Explain Copy Global.css Customer Stories.js Customer Stories.css Home.js …" at bounding box center [370, 242] width 348 height 432
paste textarea "// setScrollSpeed(2); // Faster"
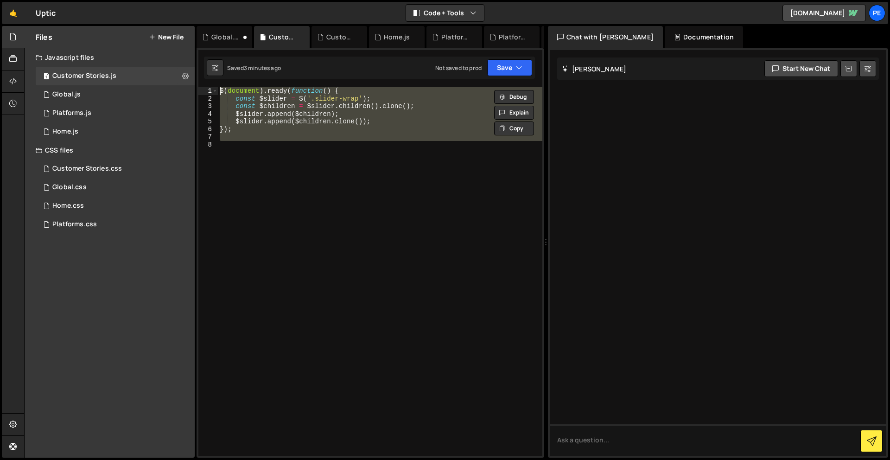
type textarea "// setScrollSpeed(2); // Faster"
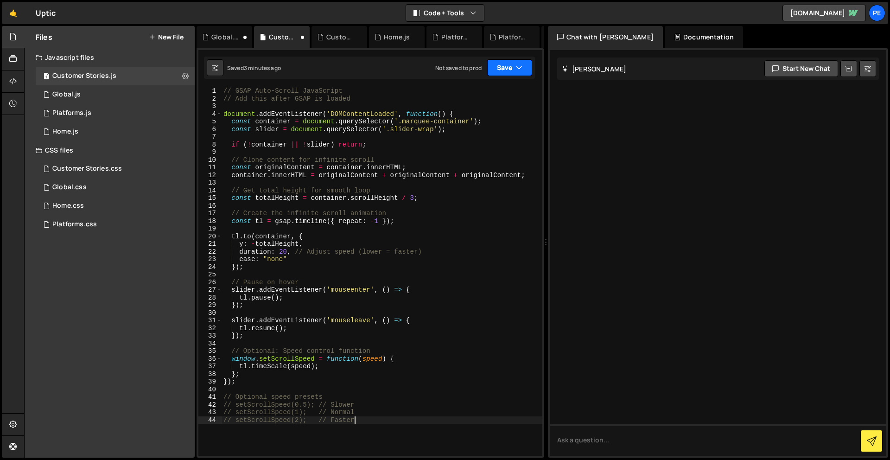
click at [504, 69] on button "Save" at bounding box center [509, 67] width 45 height 17
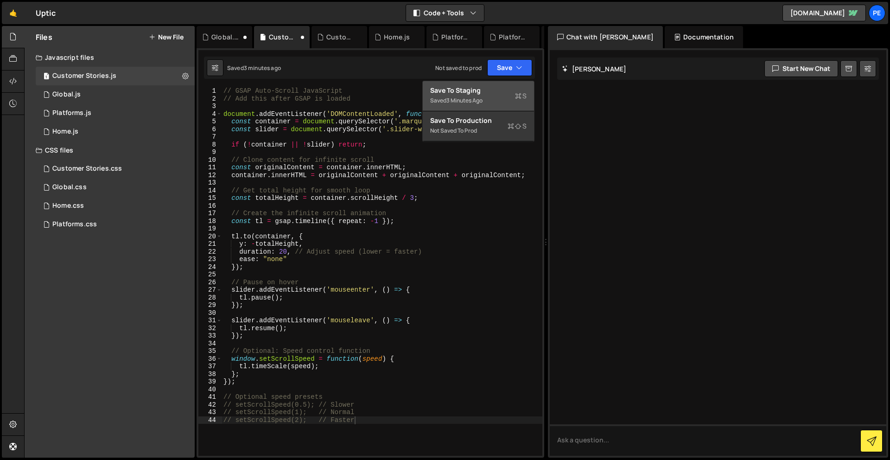
click at [491, 98] on div "Saved 3 minutes ago" at bounding box center [478, 100] width 96 height 11
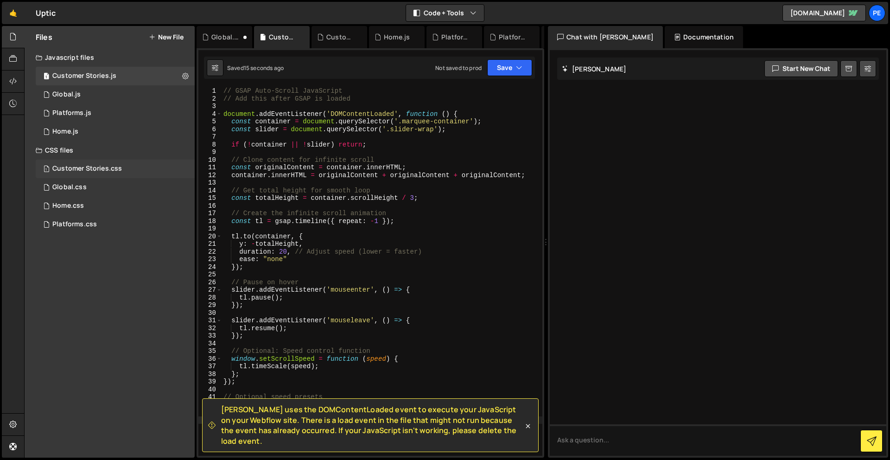
click at [80, 171] on div "Customer Stories.css" at bounding box center [87, 169] width 70 height 8
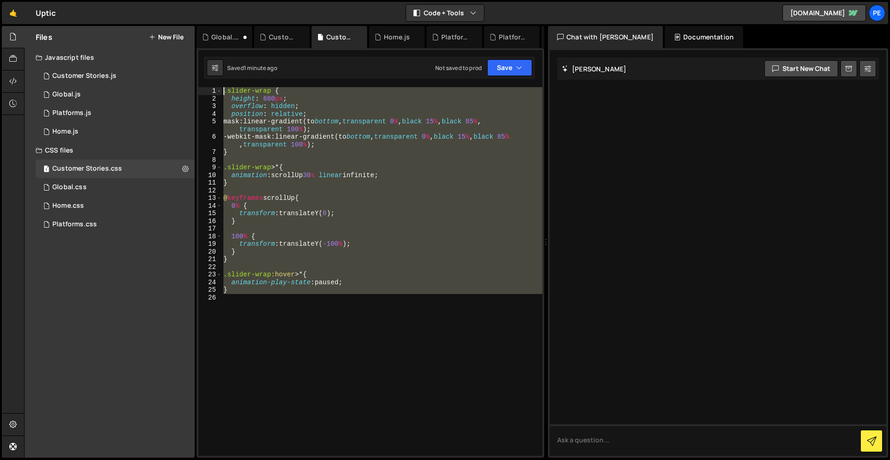
drag, startPoint x: 288, startPoint y: 342, endPoint x: 228, endPoint y: 24, distance: 323.1
click at [228, 24] on div "Hold on a sec... Are you certain you wish to leave this page? Any changes you'v…" at bounding box center [445, 230] width 890 height 460
paste textarea "}"
type textarea "}"
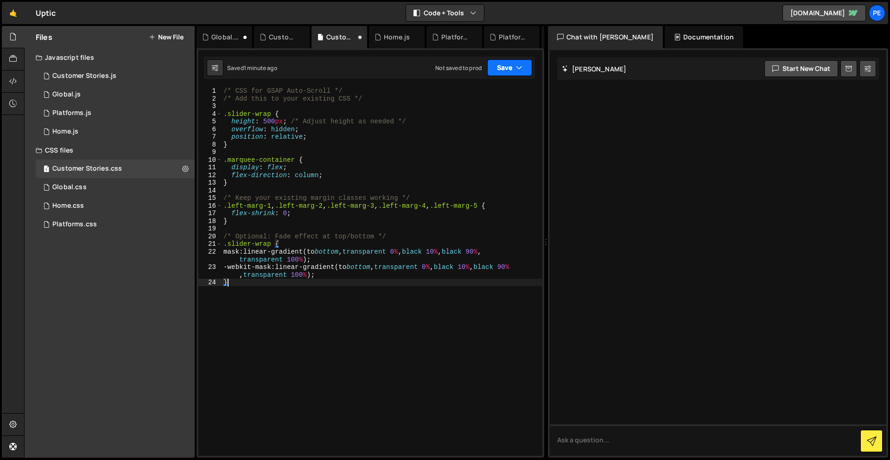
click at [511, 69] on button "Save" at bounding box center [509, 67] width 45 height 17
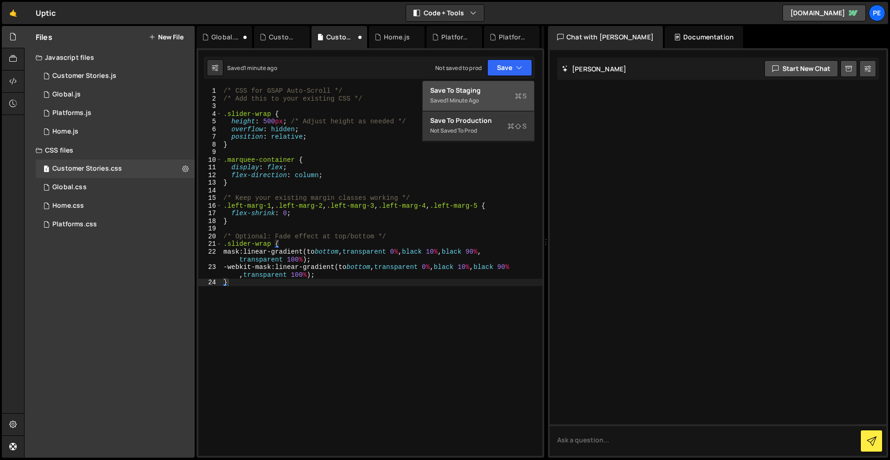
click at [490, 92] on div "Save to Staging S" at bounding box center [478, 90] width 96 height 9
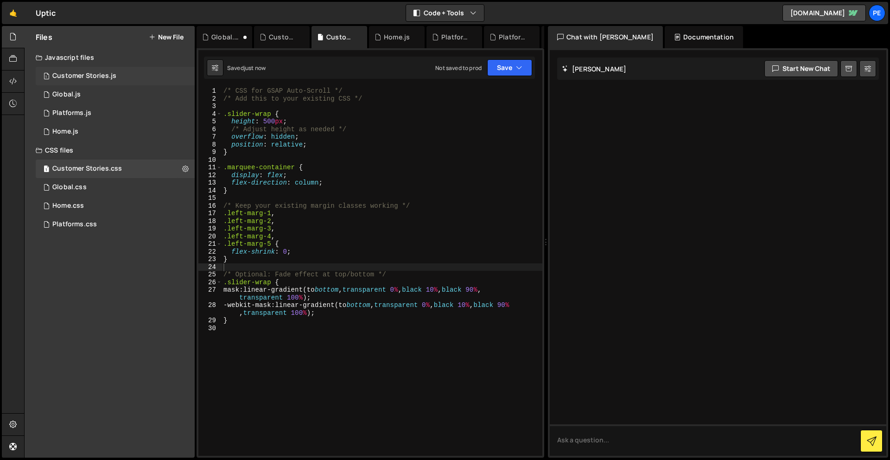
click at [82, 75] on div "Customer Stories.js" at bounding box center [84, 76] width 64 height 8
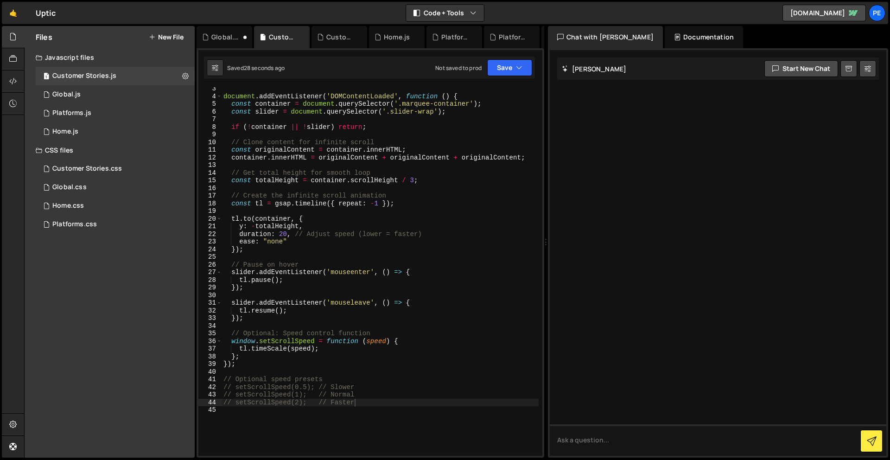
scroll to position [21, 0]
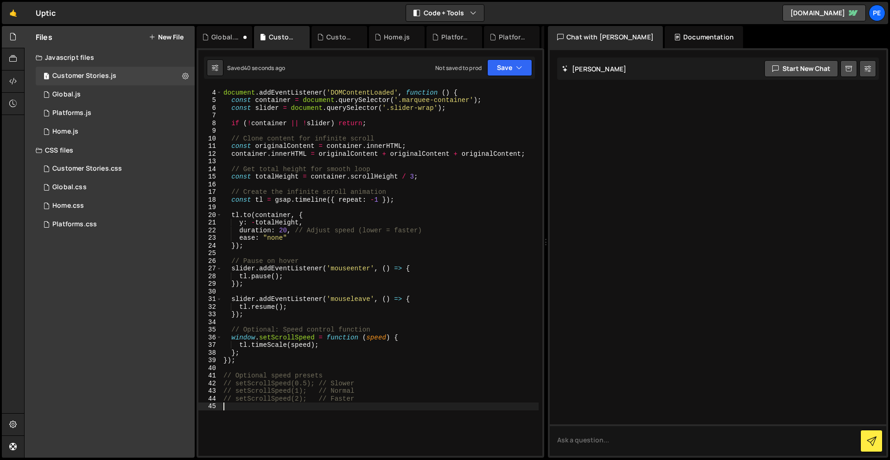
click at [314, 431] on div "document . addEventListener ( 'DOMContentLoaded' , function ( ) { const contain…" at bounding box center [380, 273] width 317 height 384
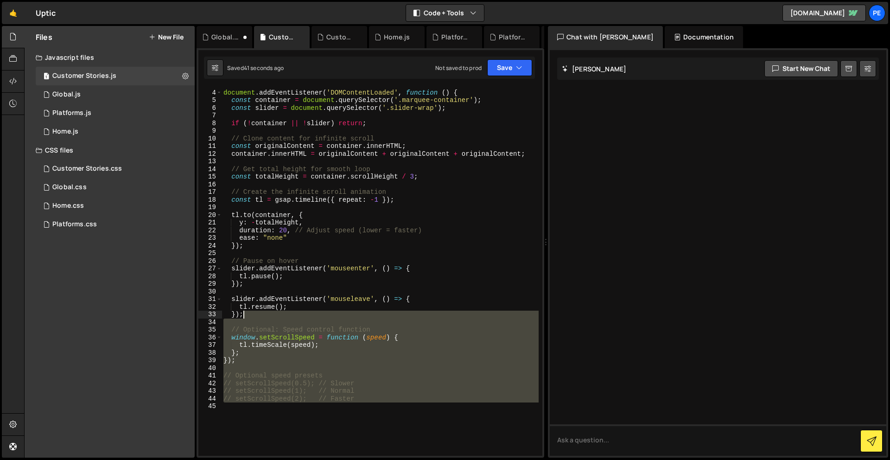
scroll to position [0, 0]
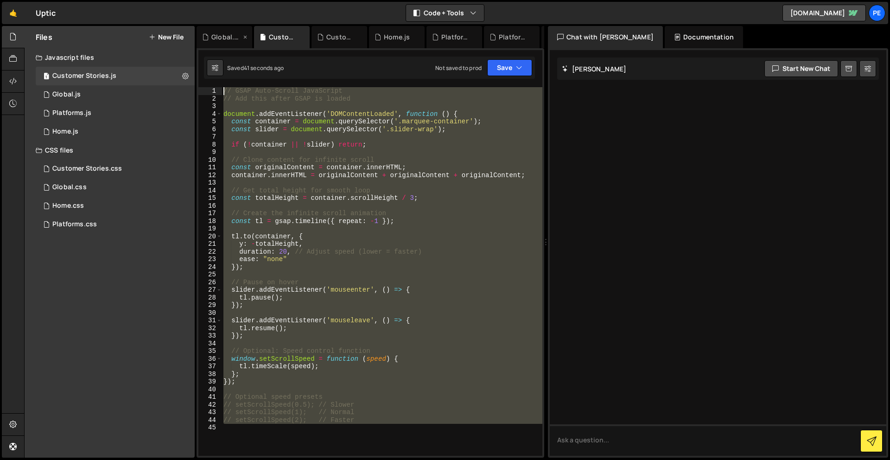
drag, startPoint x: 313, startPoint y: 434, endPoint x: 216, endPoint y: 44, distance: 402.1
click at [216, 44] on div "Debug Explain Copy Global.css Customer Stories.js Customer Stories.css Home.js …" at bounding box center [370, 242] width 348 height 432
paste textarea "});"
type textarea "});"
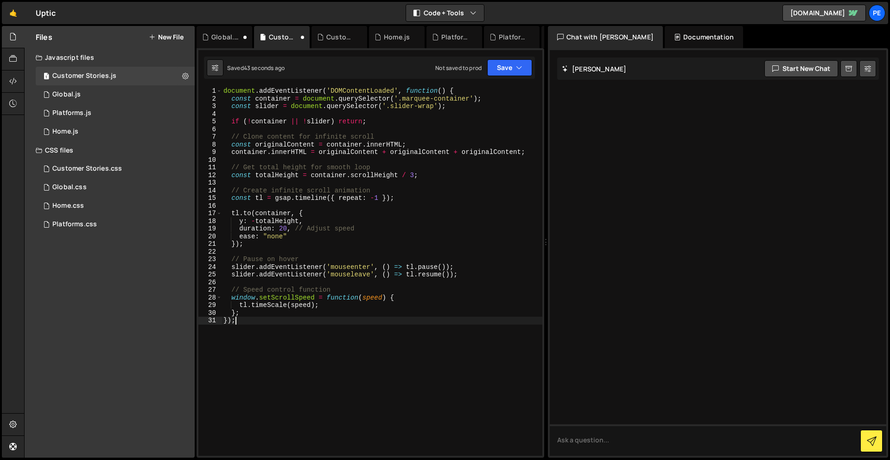
drag, startPoint x: 354, startPoint y: 333, endPoint x: 357, endPoint y: 327, distance: 6.6
click at [355, 333] on div "document . addEventListener ( 'DOMContentLoaded' , function ( ) { const contain…" at bounding box center [382, 279] width 321 height 384
click at [503, 71] on button "Save" at bounding box center [509, 67] width 45 height 17
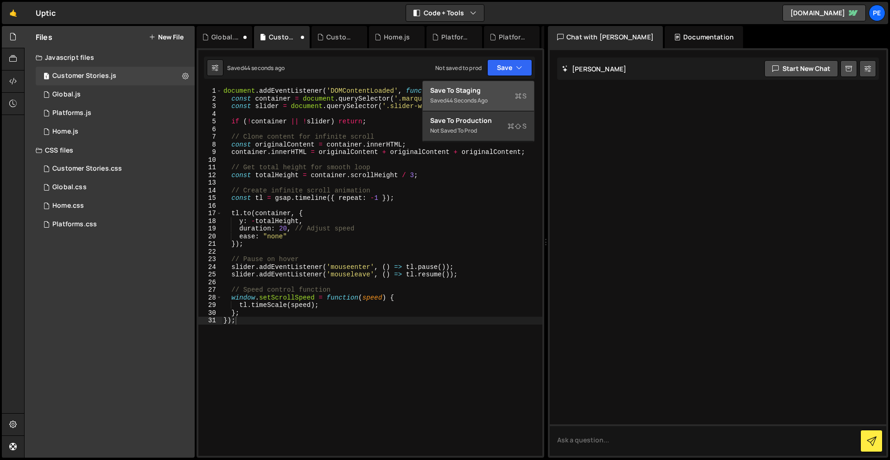
click at [492, 100] on div "Saved 44 seconds ago" at bounding box center [478, 100] width 96 height 11
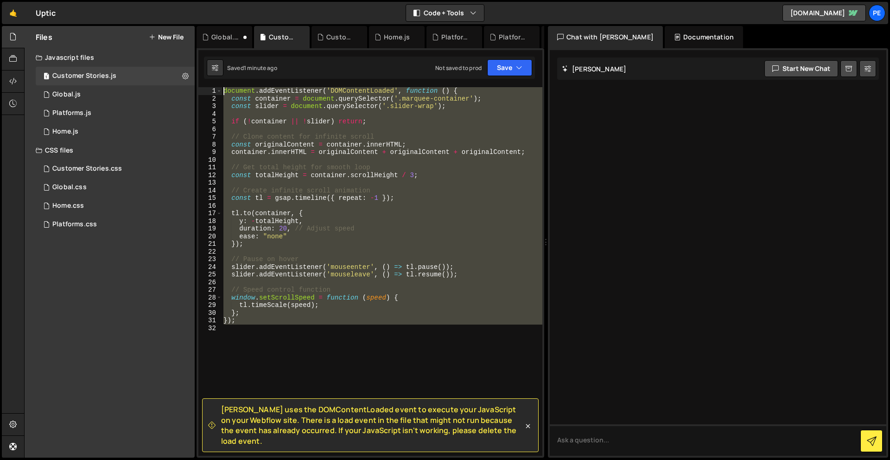
drag, startPoint x: 299, startPoint y: 349, endPoint x: 257, endPoint y: -13, distance: 363.9
click at [257, 0] on html "Projects Community Library Blog Pe Your current team is Perspective 2 Projects …" at bounding box center [445, 230] width 890 height 460
paste textarea "}"
type textarea "});"
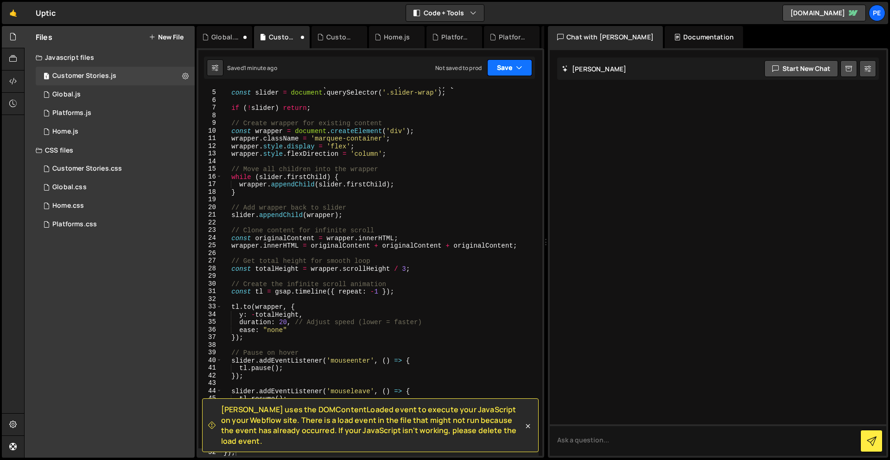
click at [516, 60] on button "Save" at bounding box center [509, 67] width 45 height 17
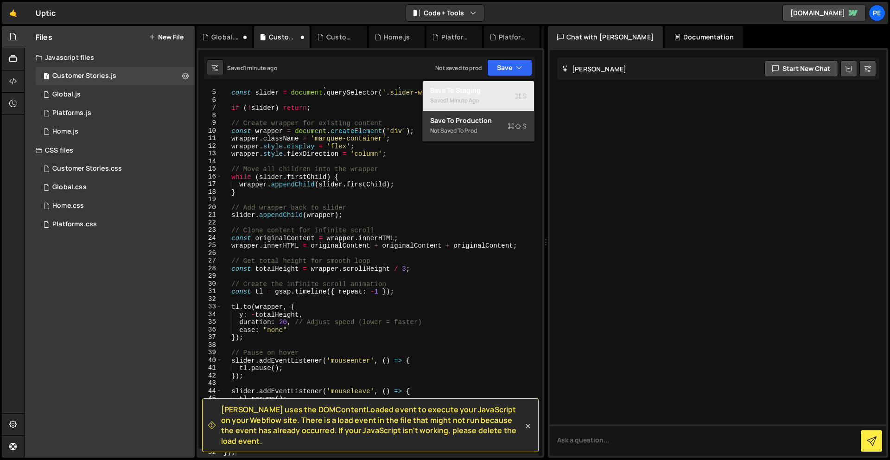
click at [488, 98] on div "Saved 1 minute ago" at bounding box center [478, 100] width 96 height 11
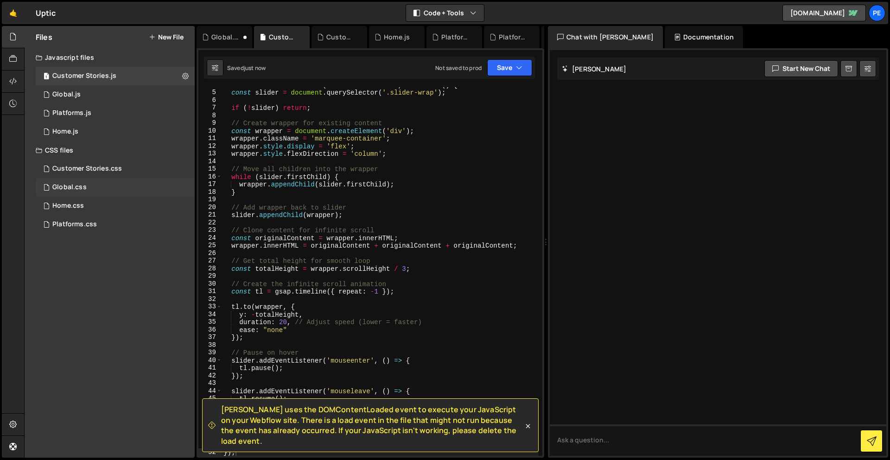
click at [97, 184] on div "Global.css 0" at bounding box center [115, 187] width 159 height 19
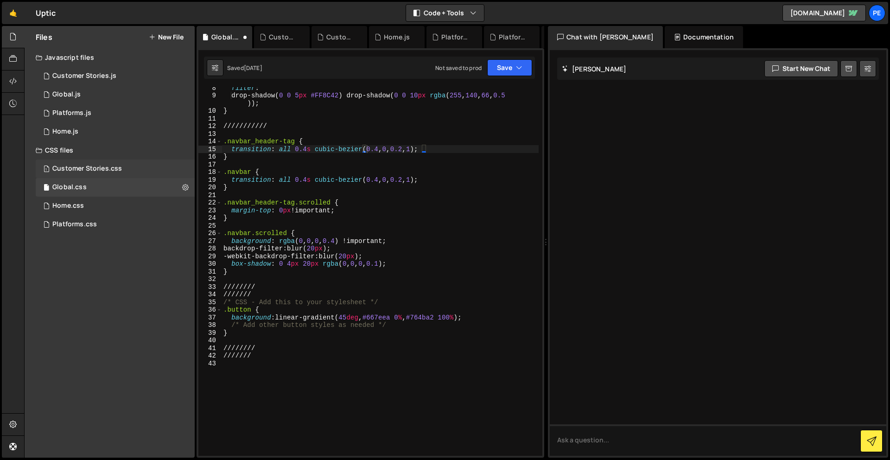
click at [101, 171] on div "Customer Stories.css" at bounding box center [87, 169] width 70 height 8
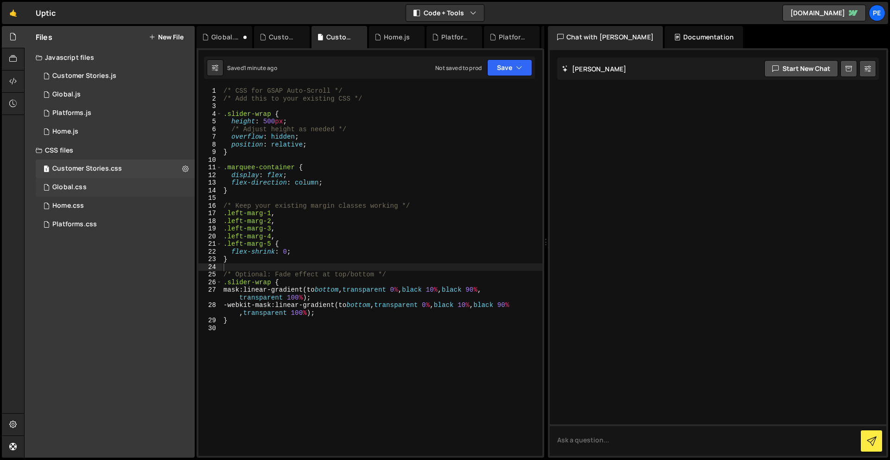
click at [96, 186] on div "Global.css 0" at bounding box center [115, 187] width 159 height 19
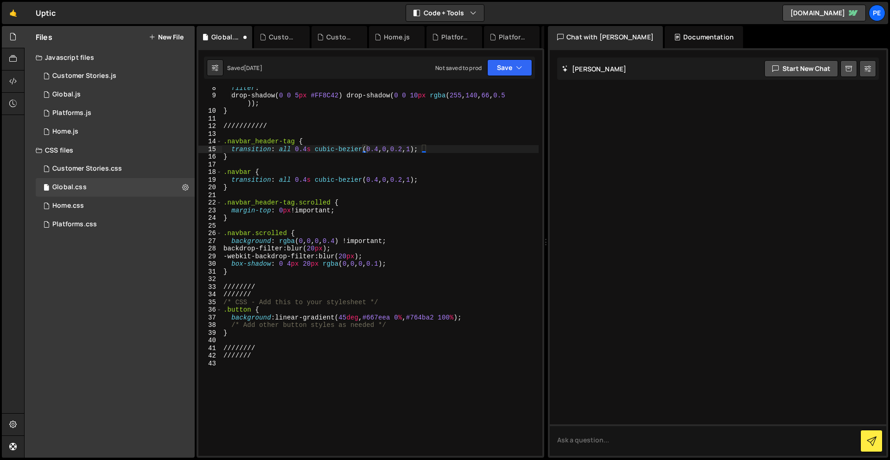
scroll to position [0, 0]
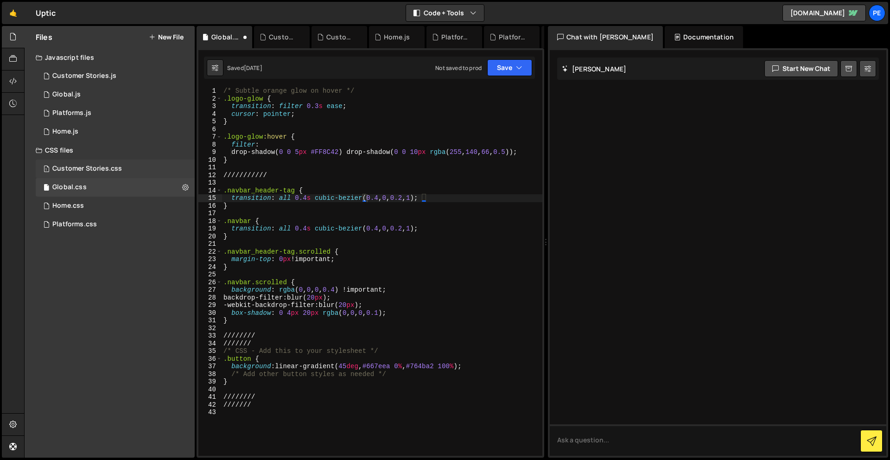
click at [78, 169] on div "Customer Stories.css" at bounding box center [87, 169] width 70 height 8
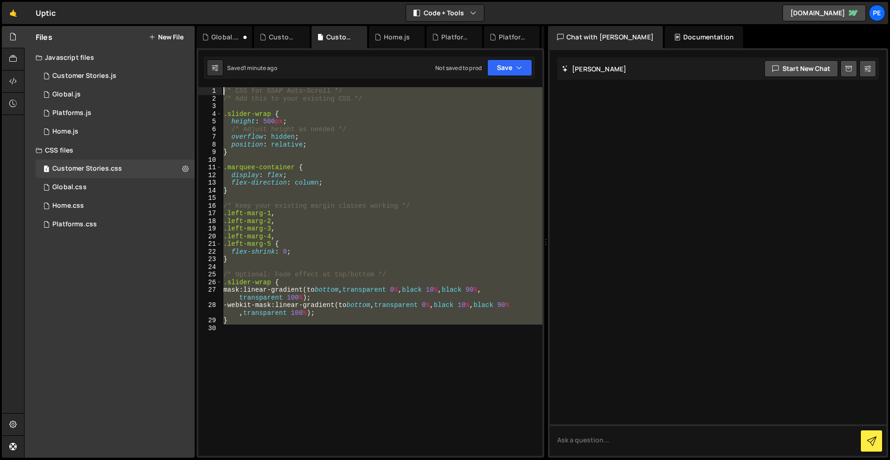
drag, startPoint x: 322, startPoint y: 378, endPoint x: 286, endPoint y: -41, distance: 420.4
click at [286, 0] on html "Projects Community Library Blog Pe Your current team is Perspective 2 Projects …" at bounding box center [445, 230] width 890 height 460
type textarea "/* CSS for GSAP Auto-Scroll */ /* Add this to your existing CSS */"
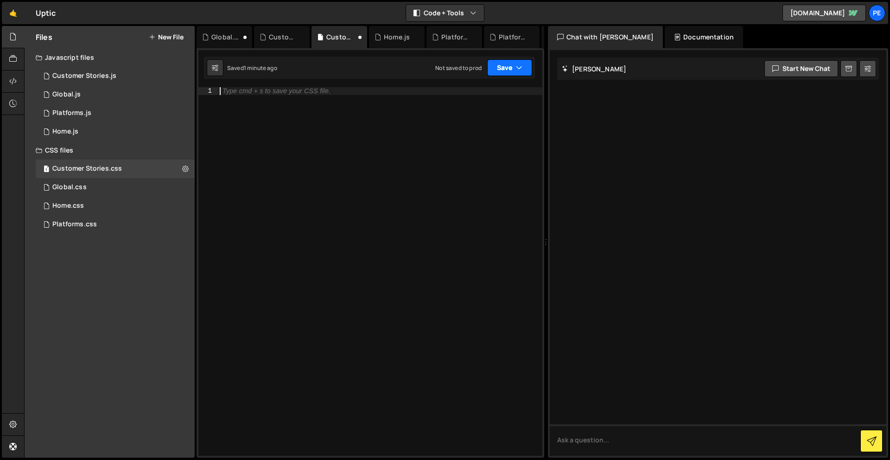
click at [505, 61] on button "Save" at bounding box center [509, 67] width 45 height 17
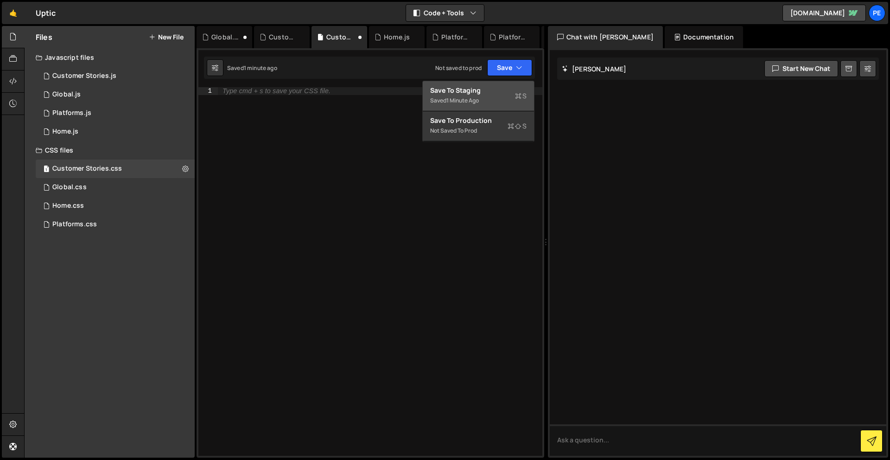
click at [493, 89] on div "Save to Staging S" at bounding box center [478, 90] width 96 height 9
